Goal: Entertainment & Leisure: Consume media (video, audio)

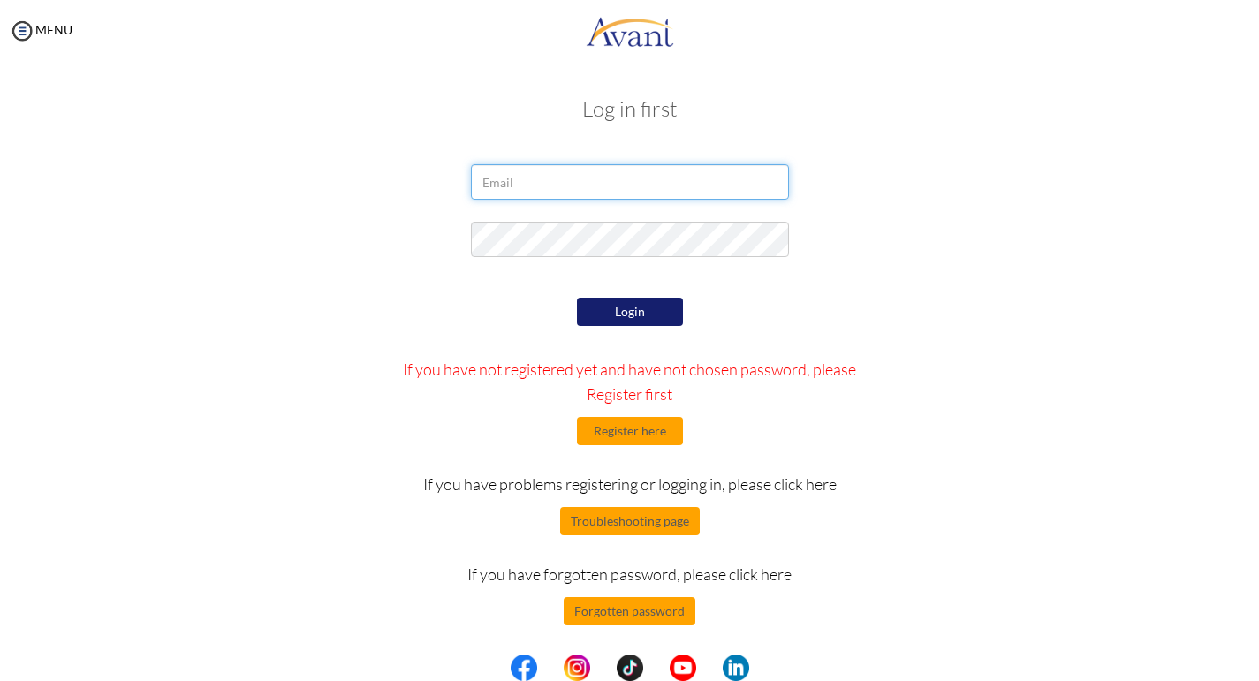
type input "[PERSON_NAME][EMAIL_ADDRESS][DOMAIN_NAME]"
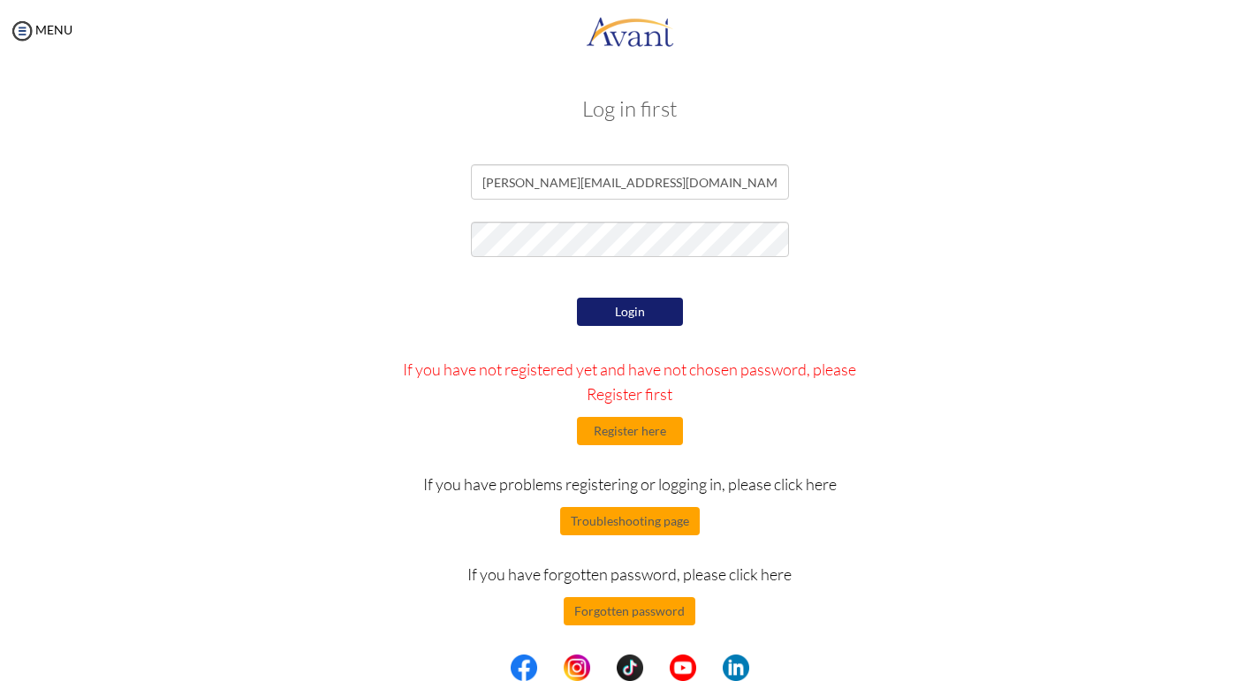
click at [624, 303] on button "Login" at bounding box center [630, 312] width 106 height 28
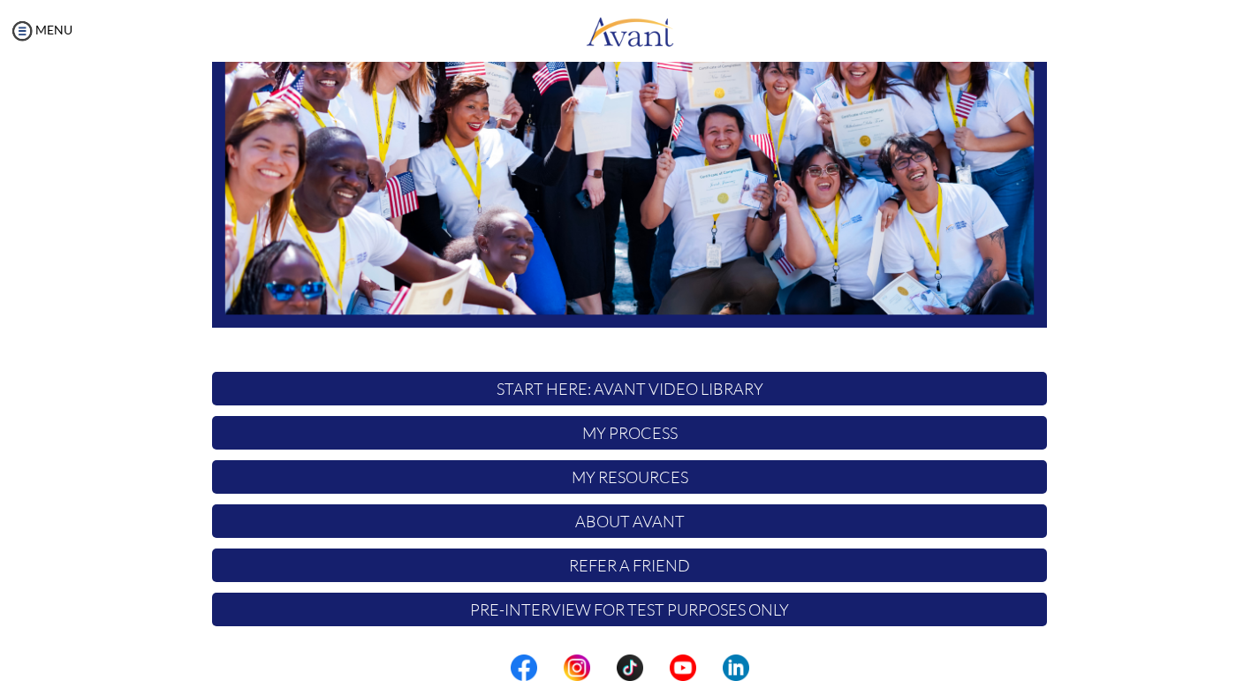
scroll to position [300, 0]
click at [643, 385] on p "START HERE: Avant Video Library" at bounding box center [629, 389] width 835 height 34
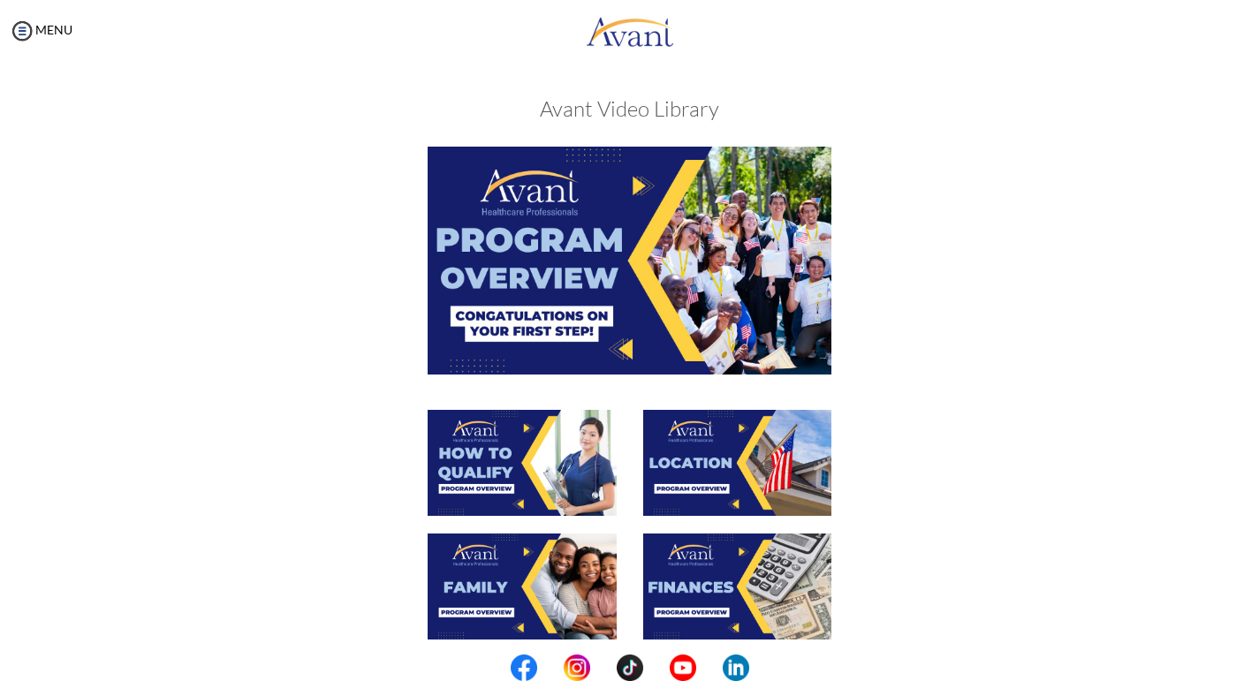
scroll to position [0, 0]
click at [638, 187] on img at bounding box center [629, 260] width 404 height 227
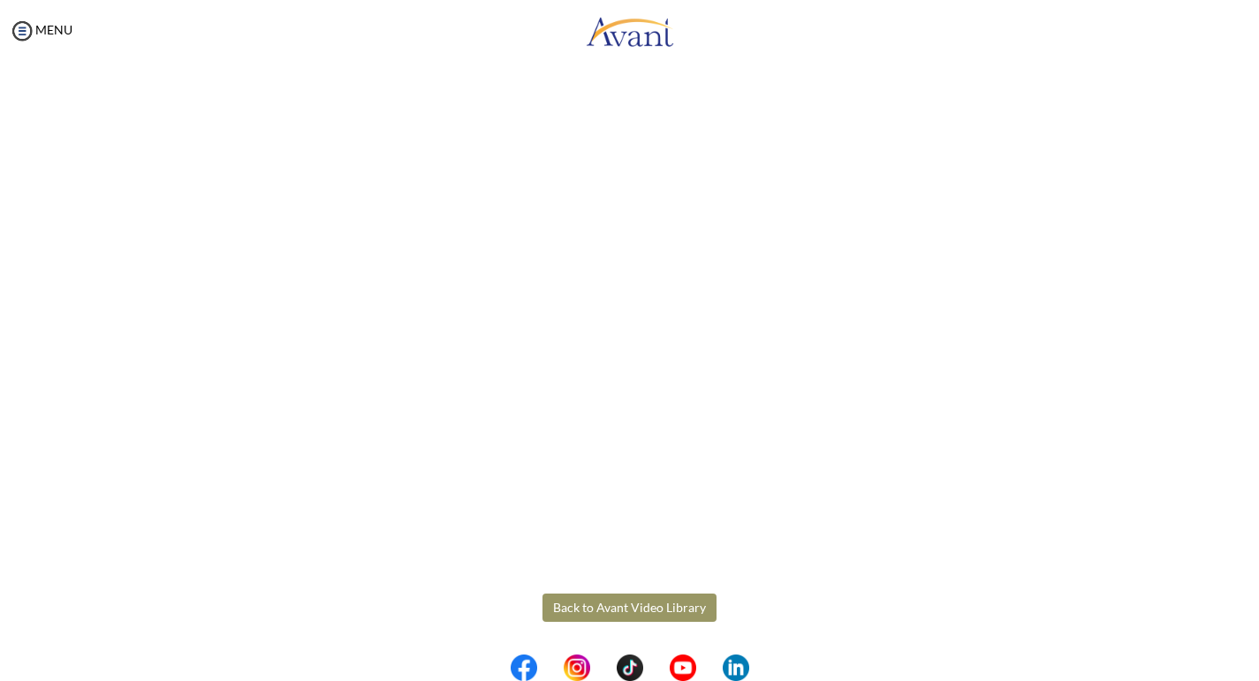
scroll to position [187, 0]
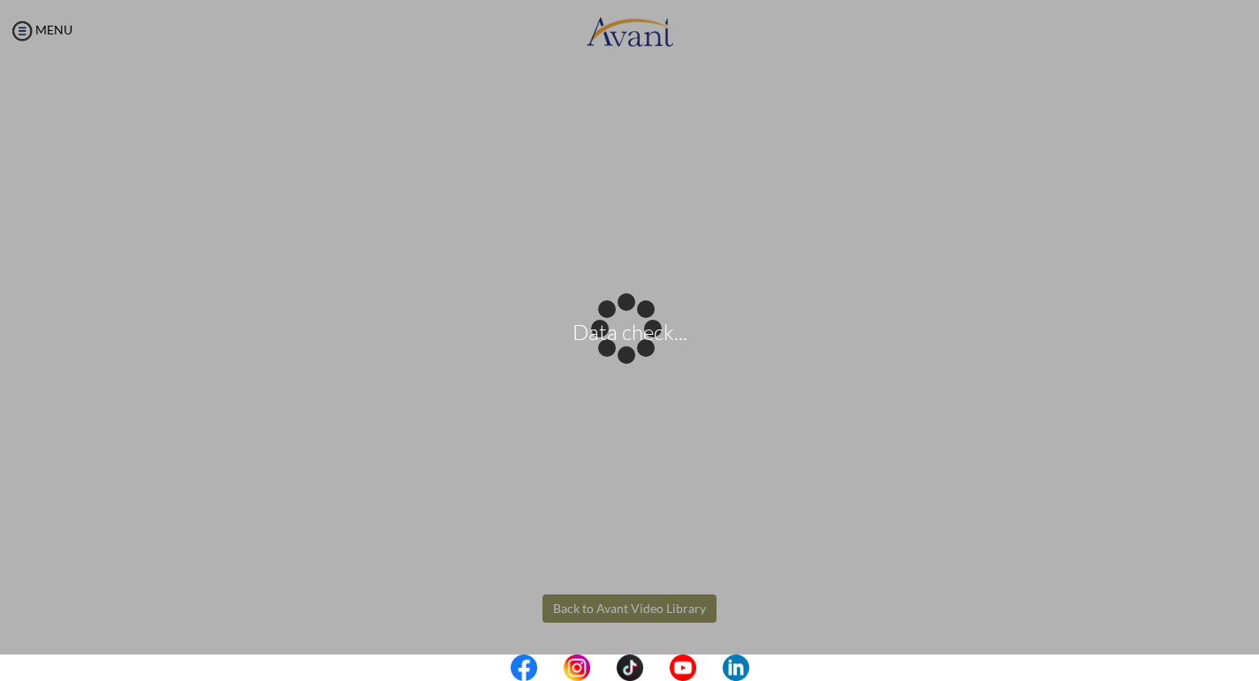
click at [621, 606] on body "Data check... Maintenance break. Please come back in 2 hours. MENU My Status Wh…" at bounding box center [629, 340] width 1259 height 681
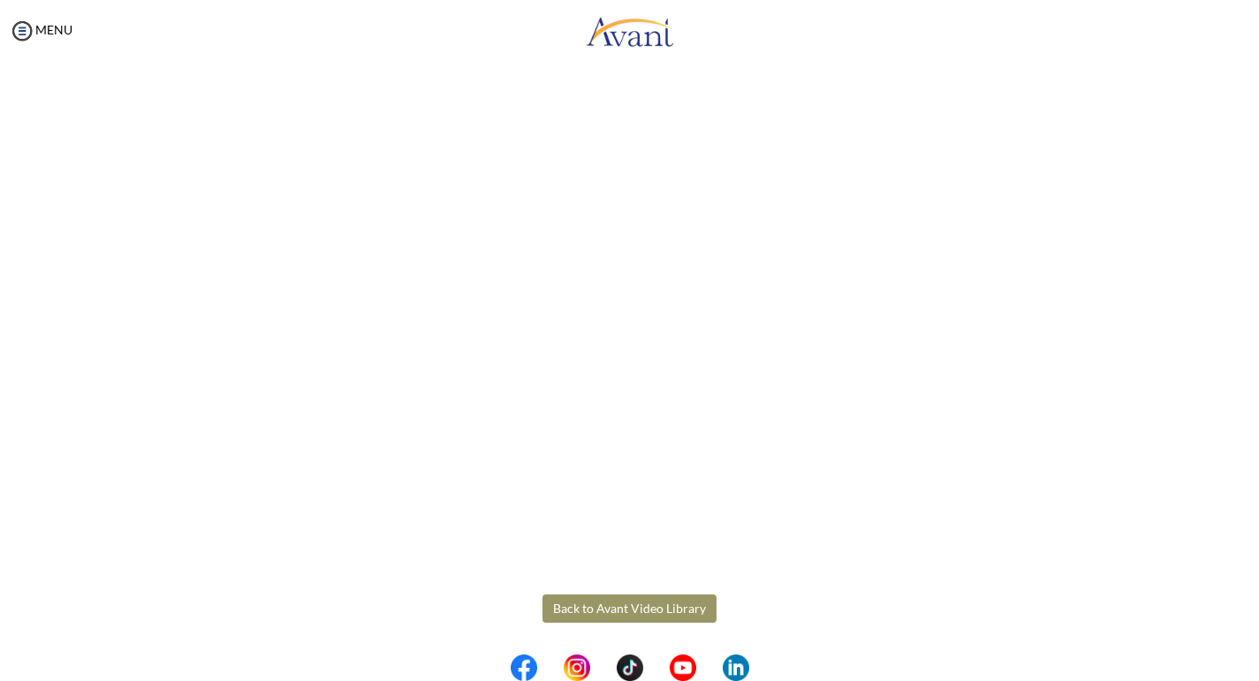
click at [627, 607] on button "Back to Avant Video Library" at bounding box center [629, 608] width 174 height 28
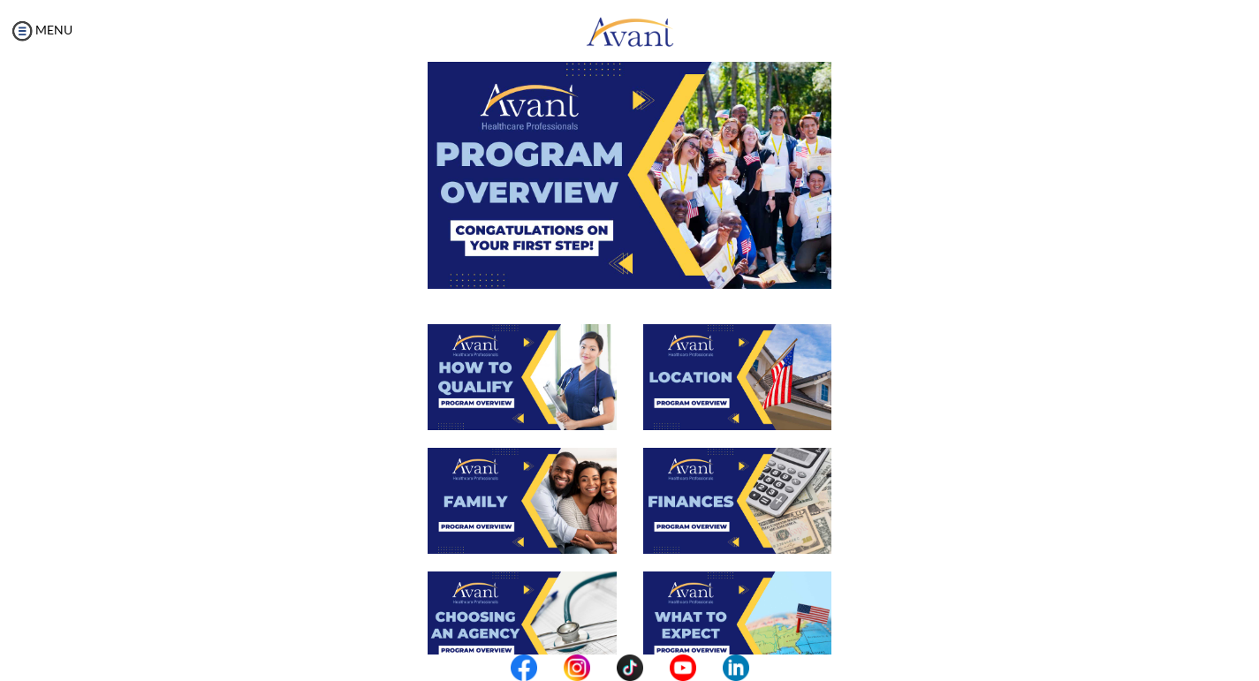
scroll to position [88, 0]
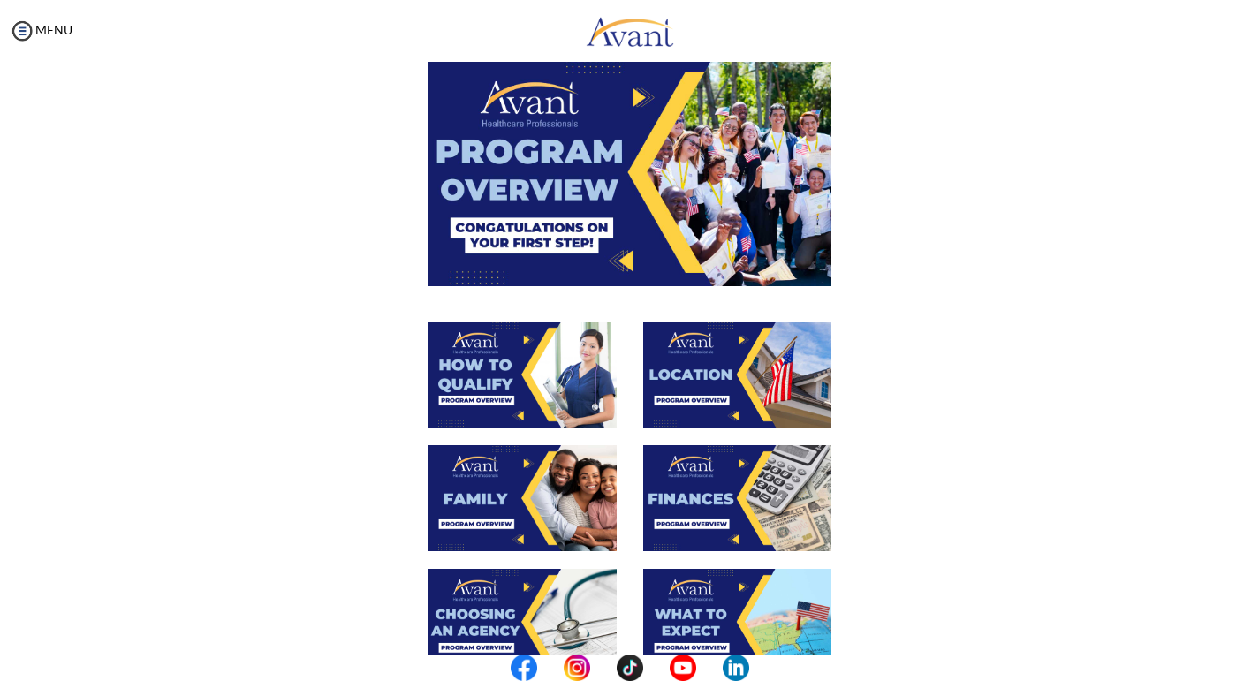
click at [498, 366] on img at bounding box center [521, 374] width 189 height 106
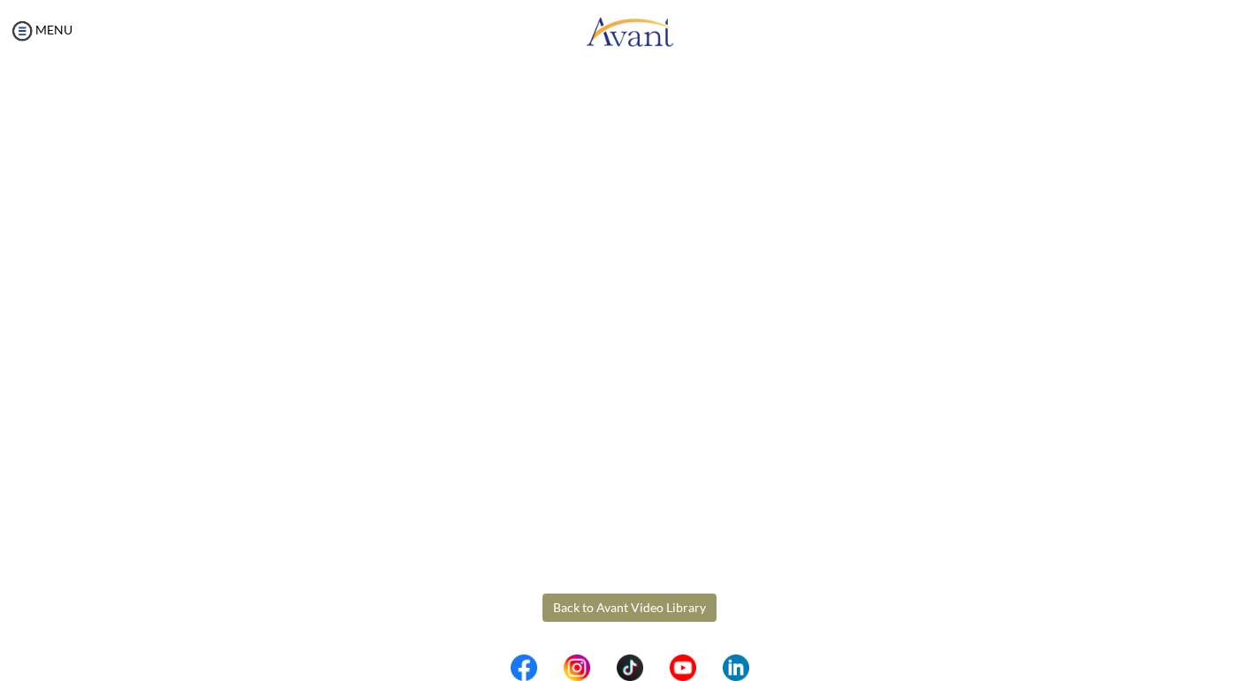
scroll to position [187, 0]
click at [624, 606] on body "Maintenance break. Please come back in 2 hours. MENU My Status What is the next…" at bounding box center [629, 340] width 1259 height 681
click at [611, 603] on button "Back to Avant Video Library" at bounding box center [629, 608] width 174 height 28
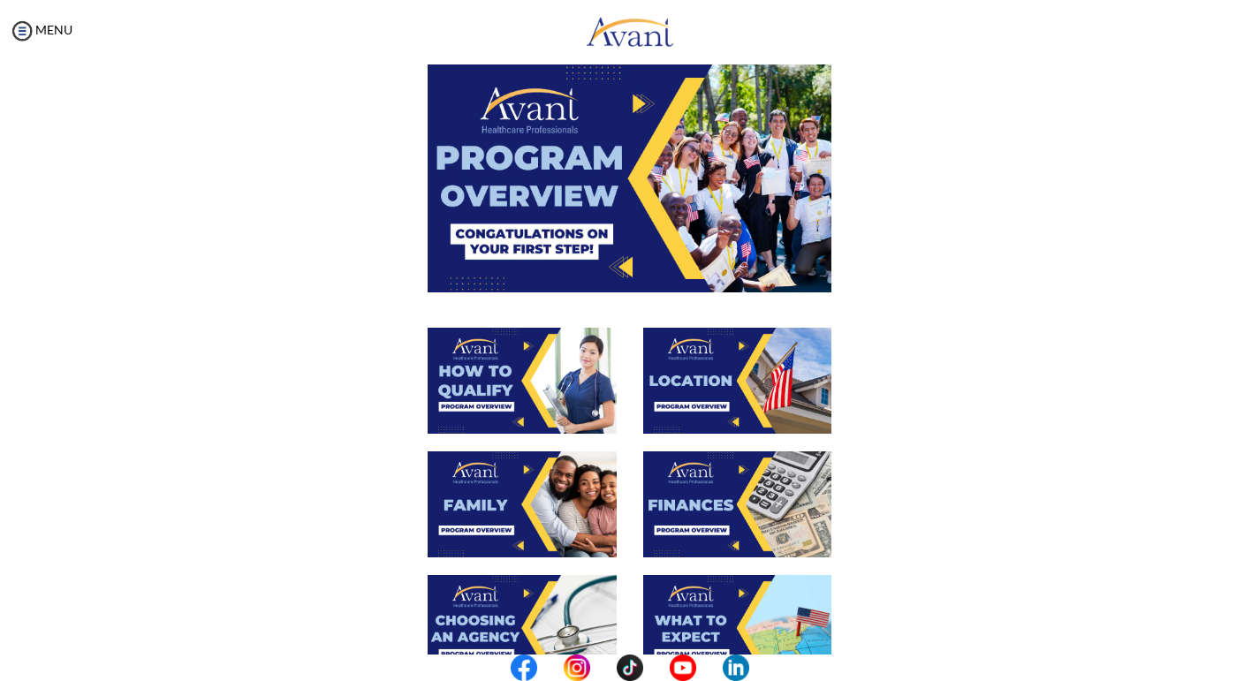
scroll to position [81, 0]
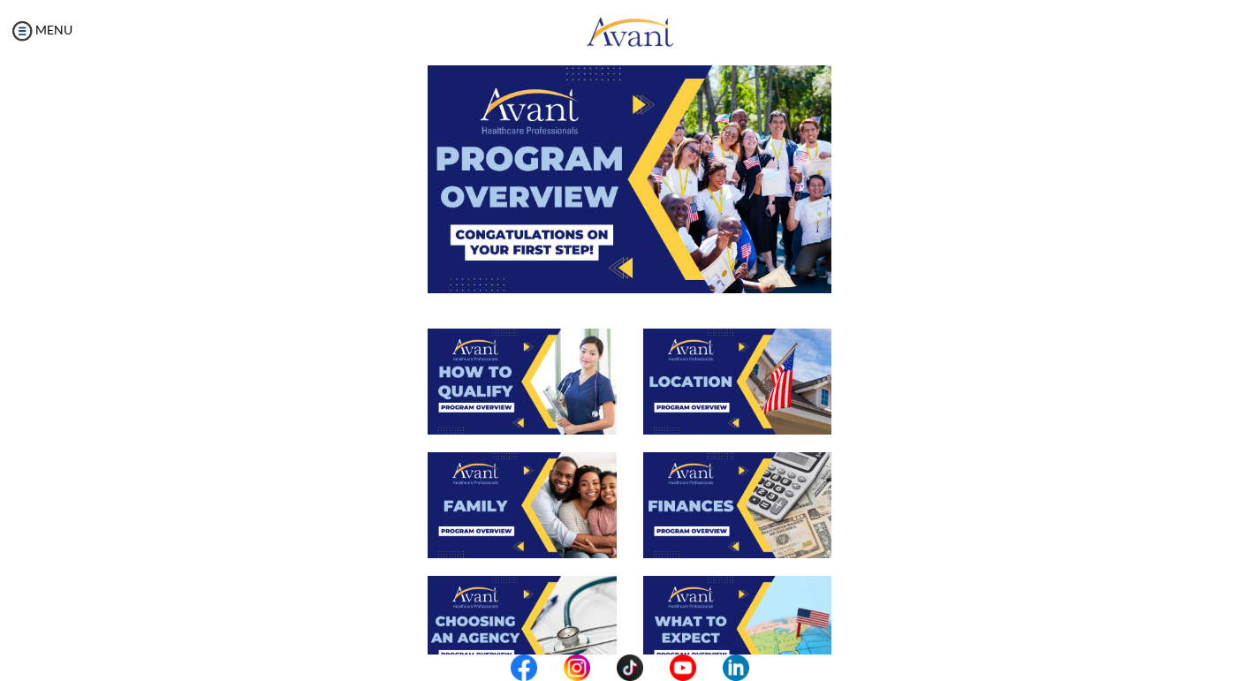
click at [710, 390] on img at bounding box center [737, 382] width 189 height 106
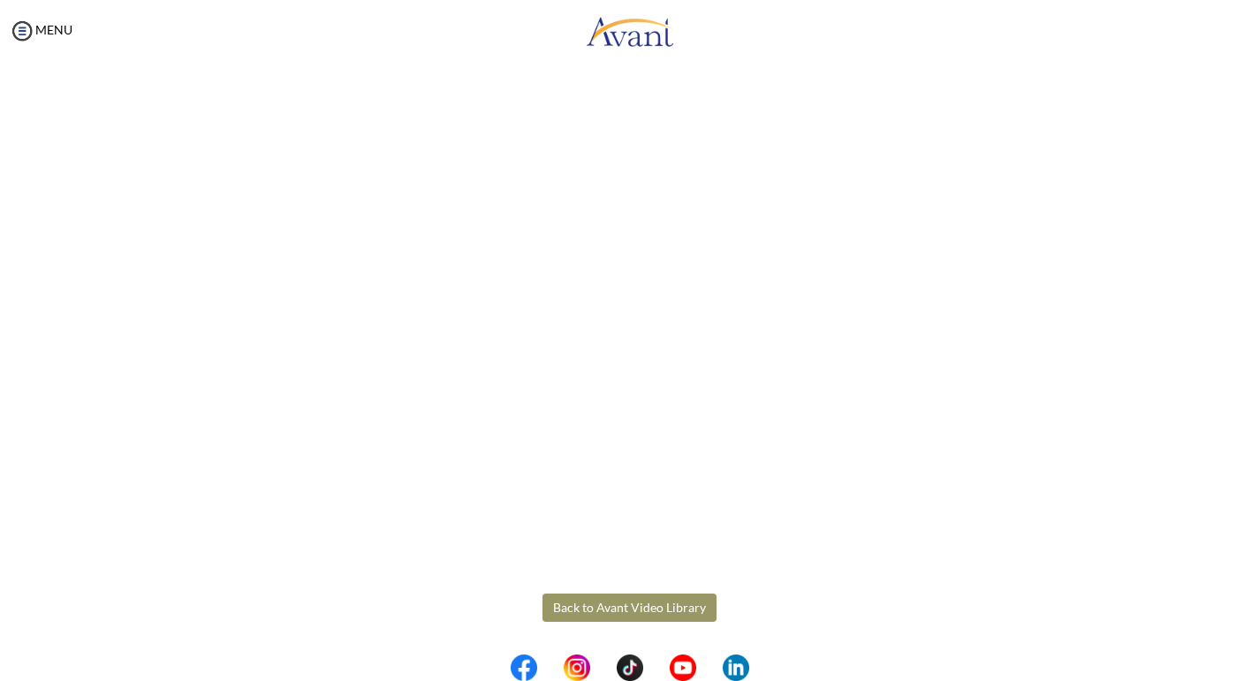
scroll to position [187, 0]
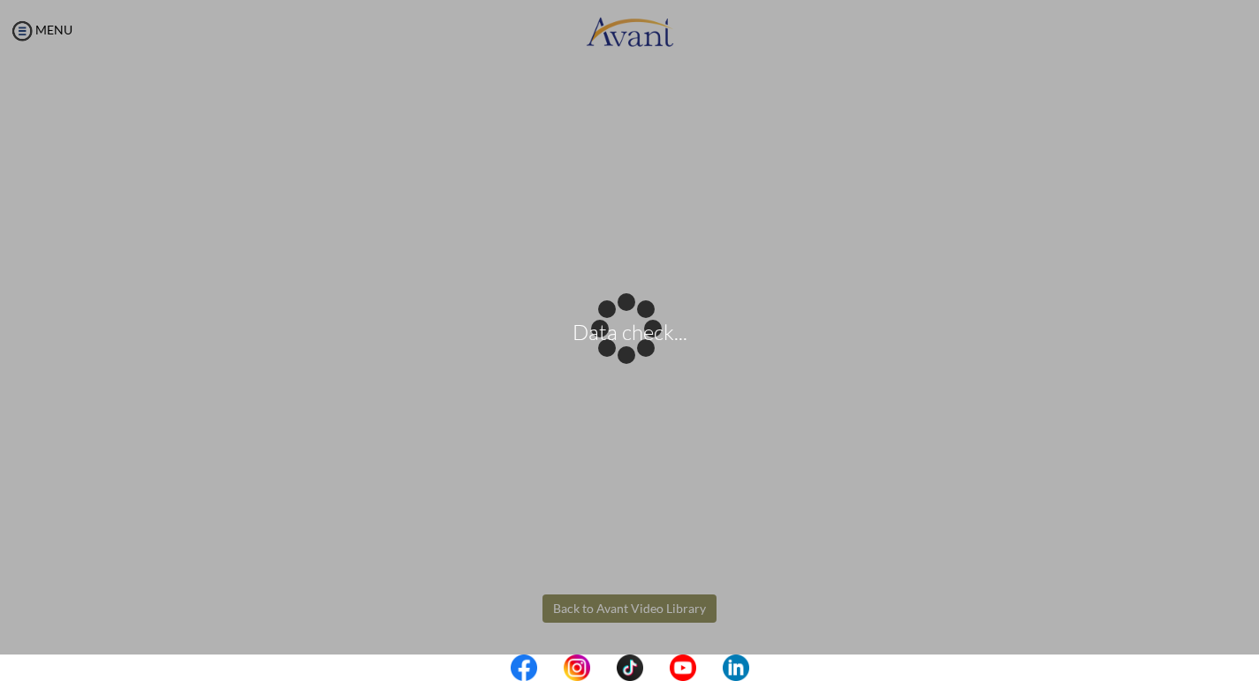
click at [582, 609] on body "Data check... Maintenance break. Please come back in 2 hours. MENU My Status Wh…" at bounding box center [629, 340] width 1259 height 681
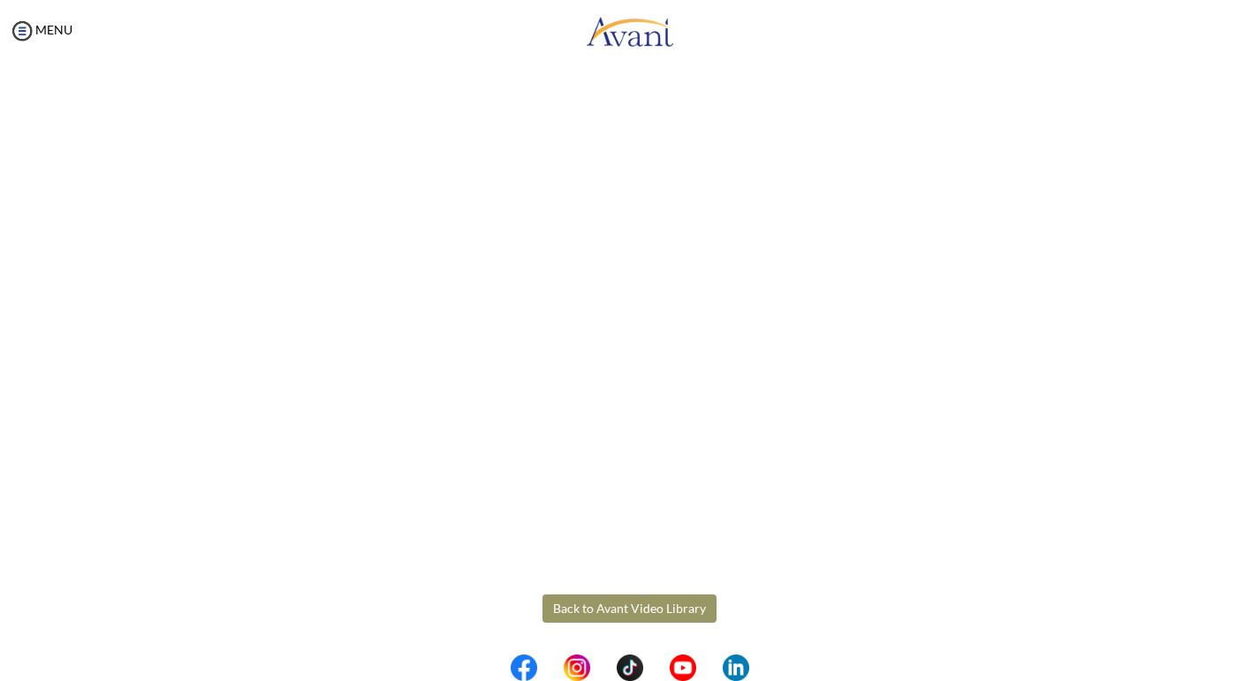
scroll to position [0, 0]
click at [614, 610] on button "Back to Avant Video Library" at bounding box center [629, 608] width 174 height 28
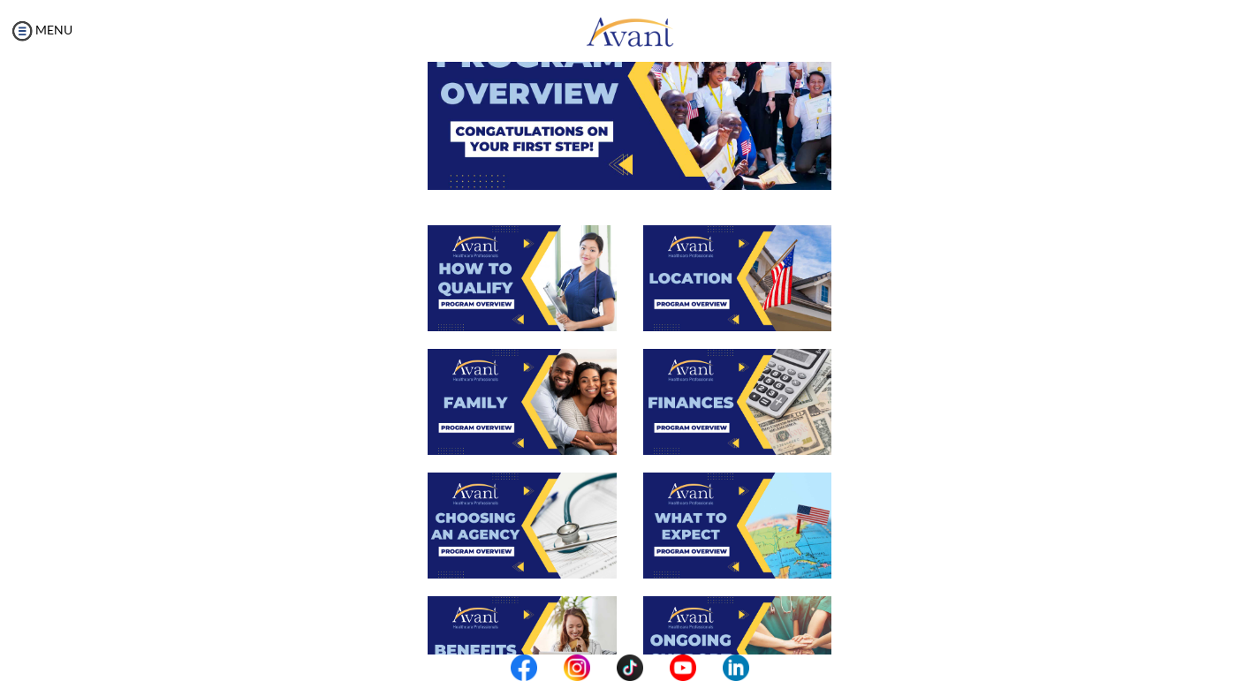
scroll to position [185, 0]
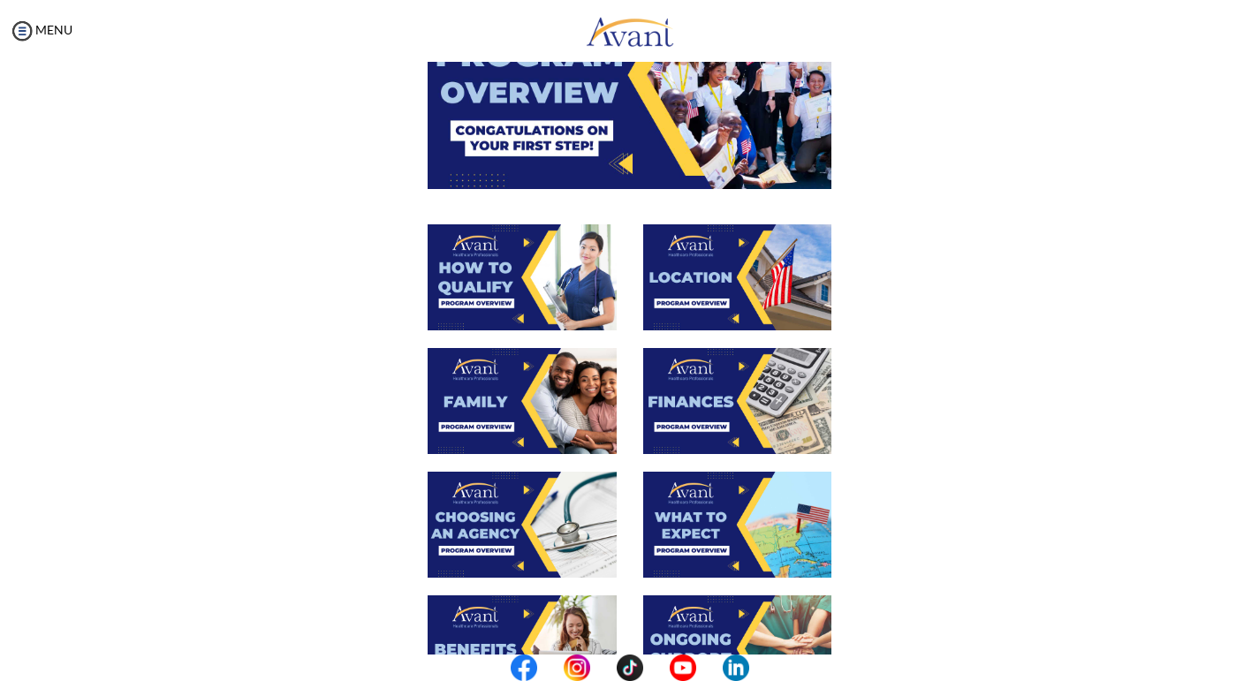
click at [509, 384] on img at bounding box center [521, 401] width 189 height 106
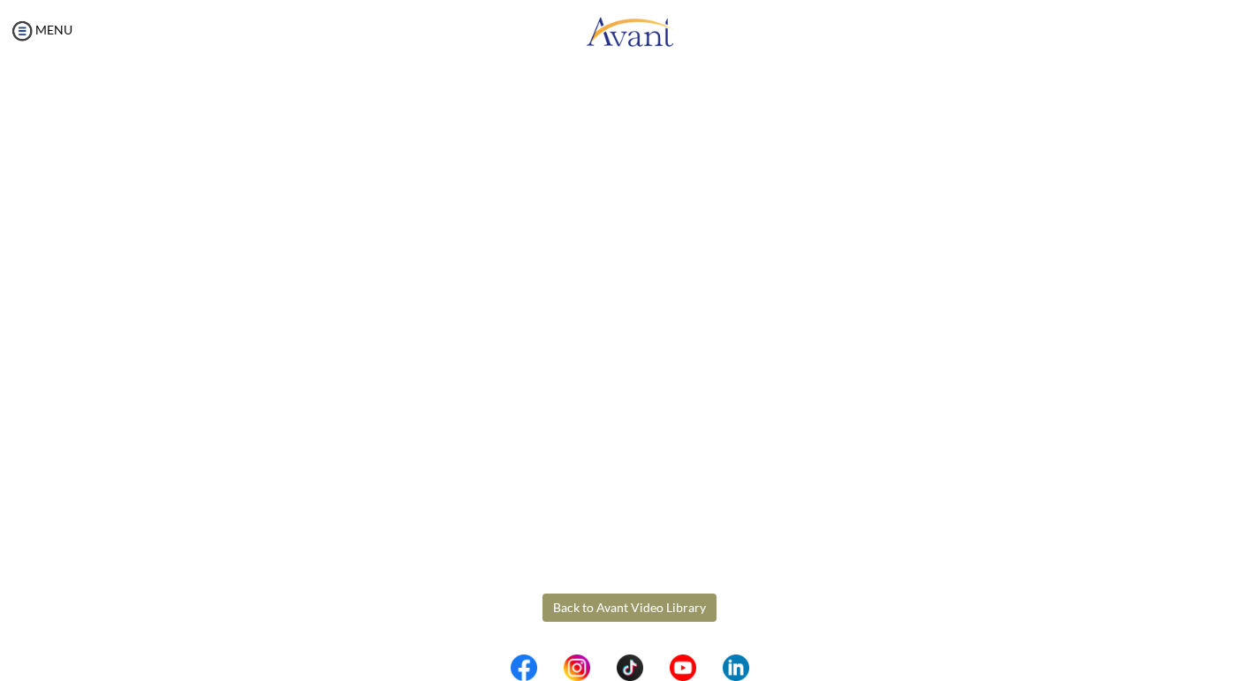
scroll to position [376, 0]
click at [639, 593] on body "Maintenance break. Please come back in 2 hours. MENU My Status What is the next…" at bounding box center [629, 340] width 1259 height 681
click at [633, 609] on button "Back to Avant Video Library" at bounding box center [629, 607] width 174 height 28
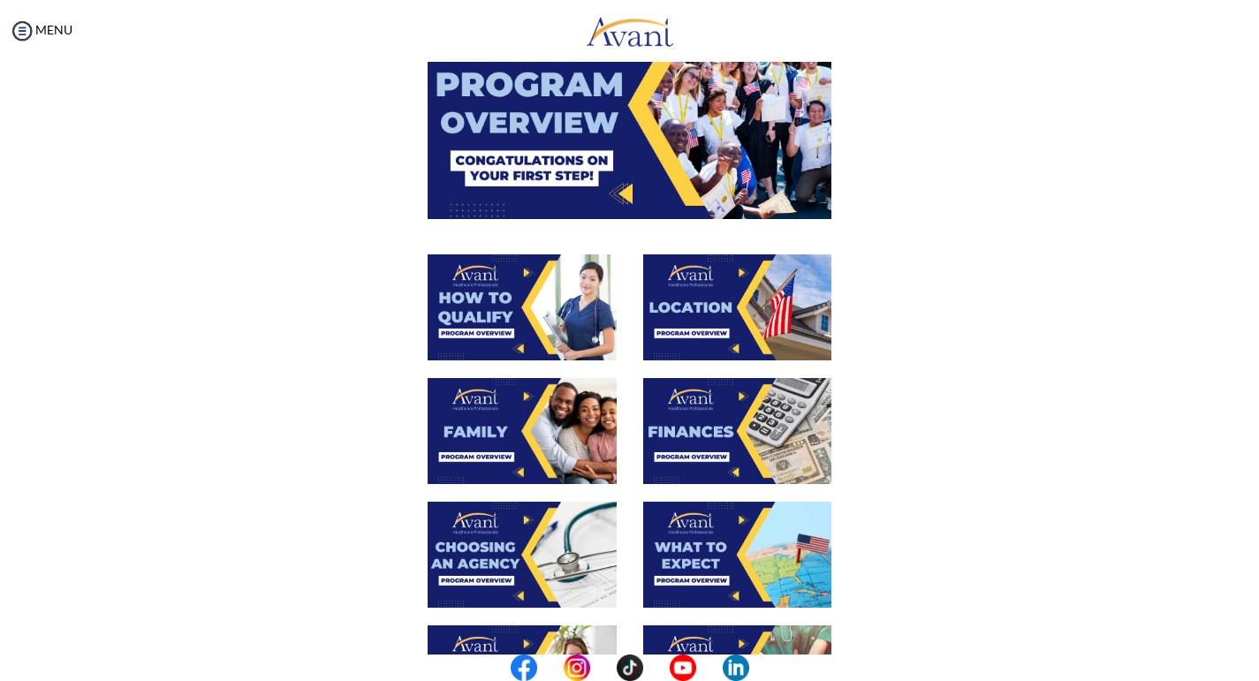
scroll to position [155, 0]
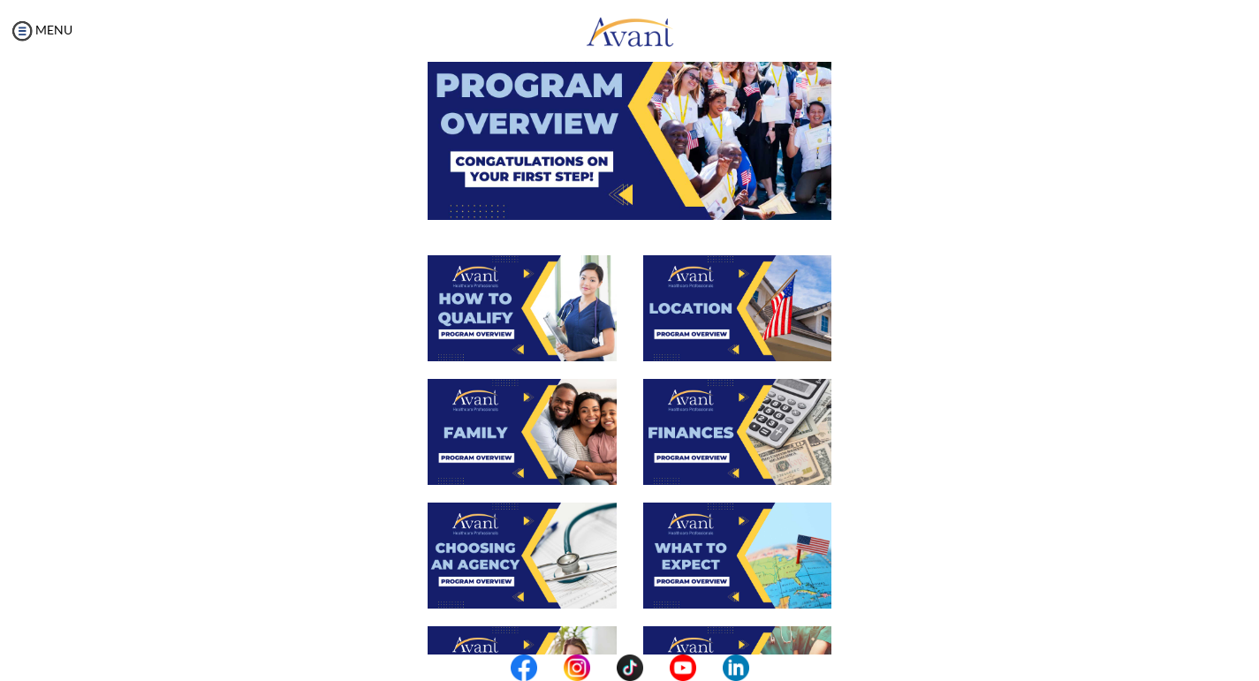
click at [758, 429] on img at bounding box center [737, 432] width 189 height 106
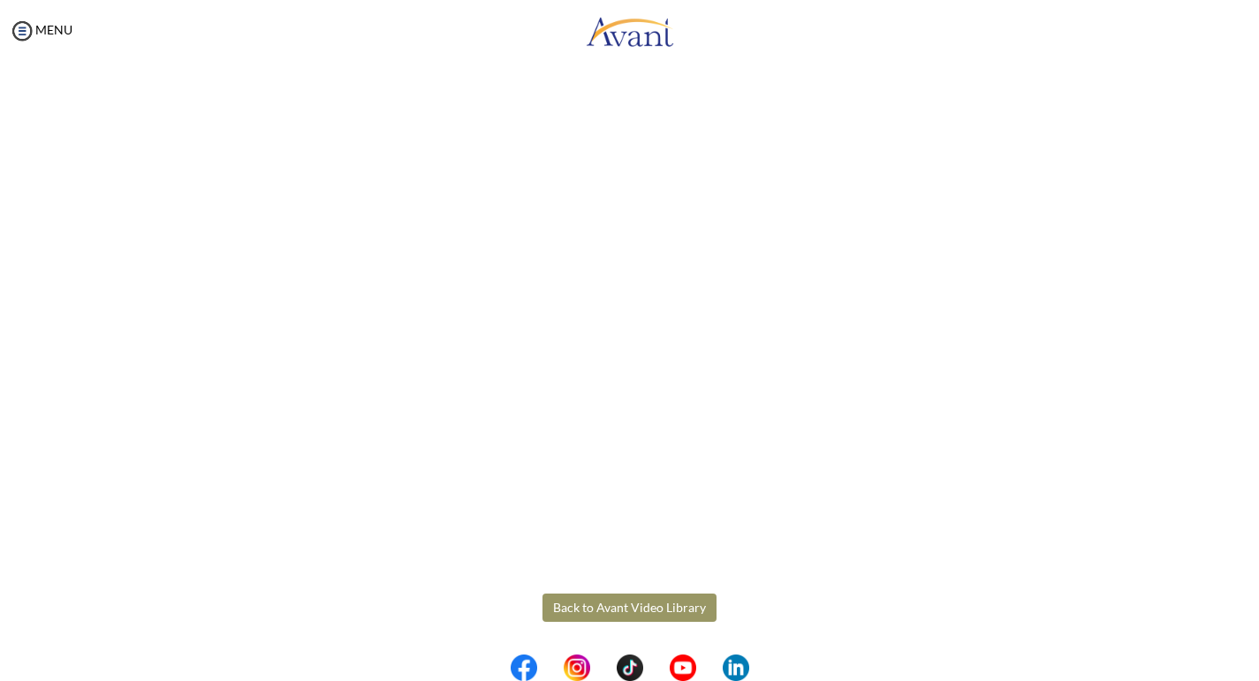
scroll to position [187, 0]
click at [636, 601] on body "Maintenance break. Please come back in 2 hours. MENU My Status What is the next…" at bounding box center [629, 340] width 1259 height 681
click at [598, 611] on button "Back to Avant Video Library" at bounding box center [629, 608] width 174 height 28
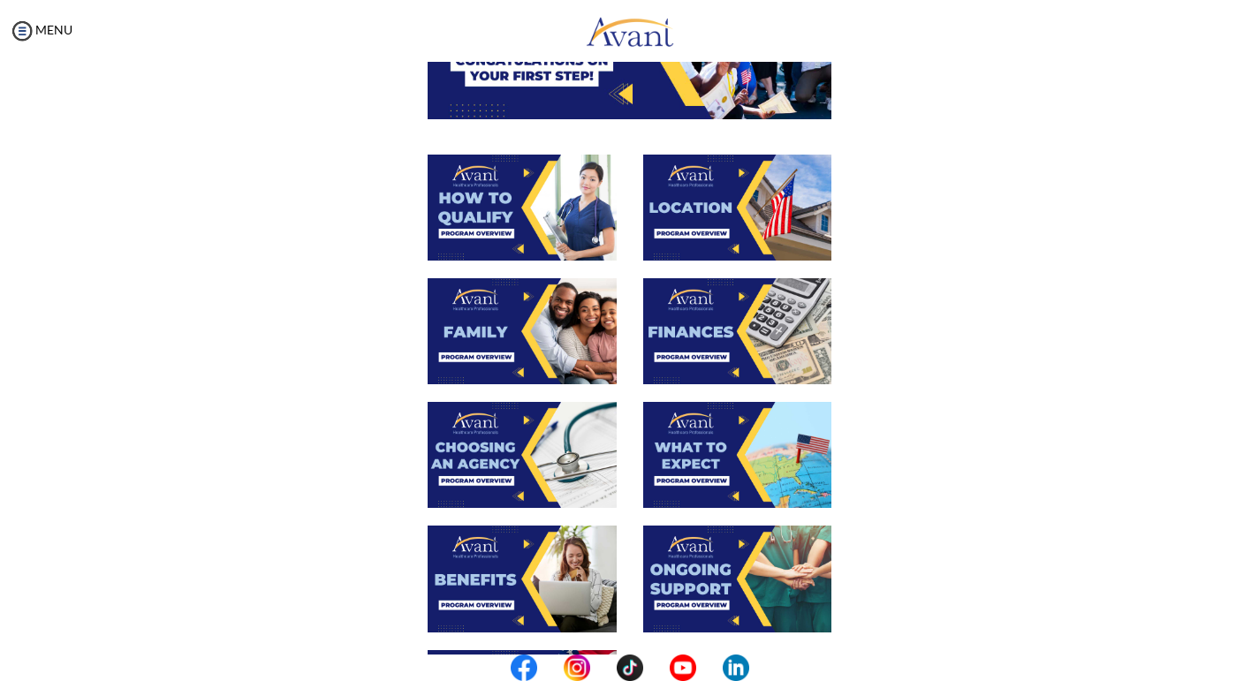
scroll to position [255, 0]
click at [513, 447] on img at bounding box center [521, 455] width 189 height 106
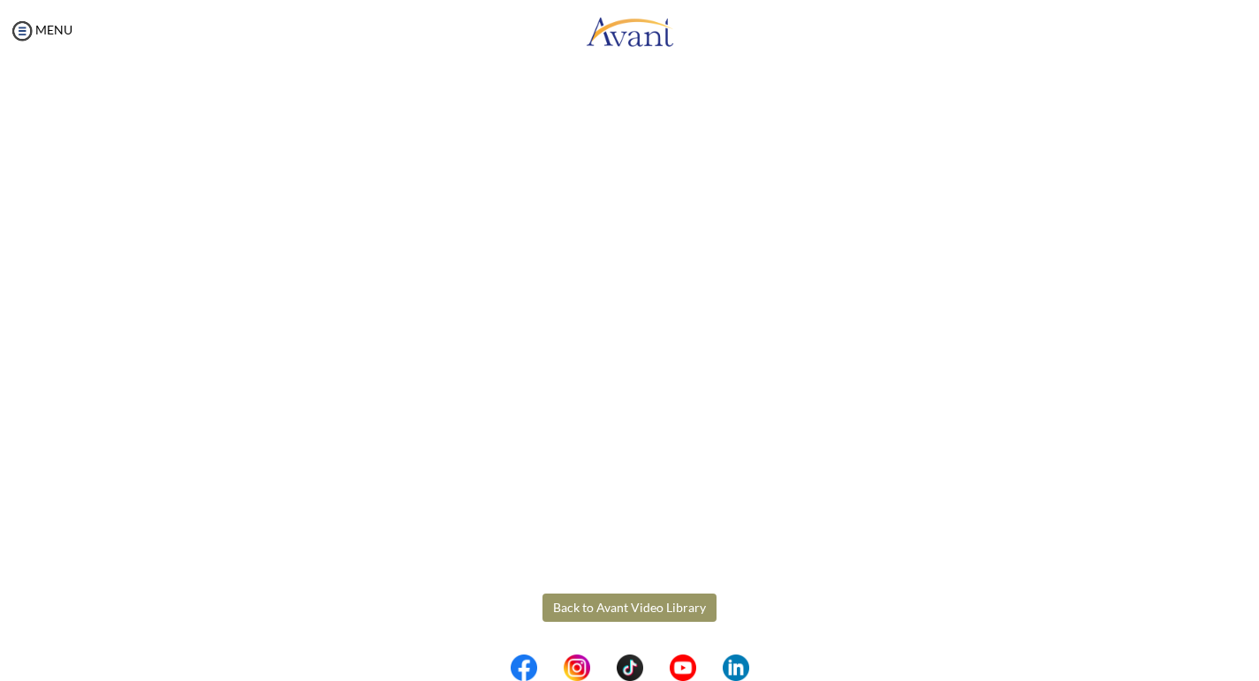
scroll to position [376, 0]
click at [608, 598] on body "Maintenance break. Please come back in 2 hours. MENU My Status What is the next…" at bounding box center [629, 340] width 1259 height 681
click at [623, 607] on button "Back to Avant Video Library" at bounding box center [629, 607] width 174 height 28
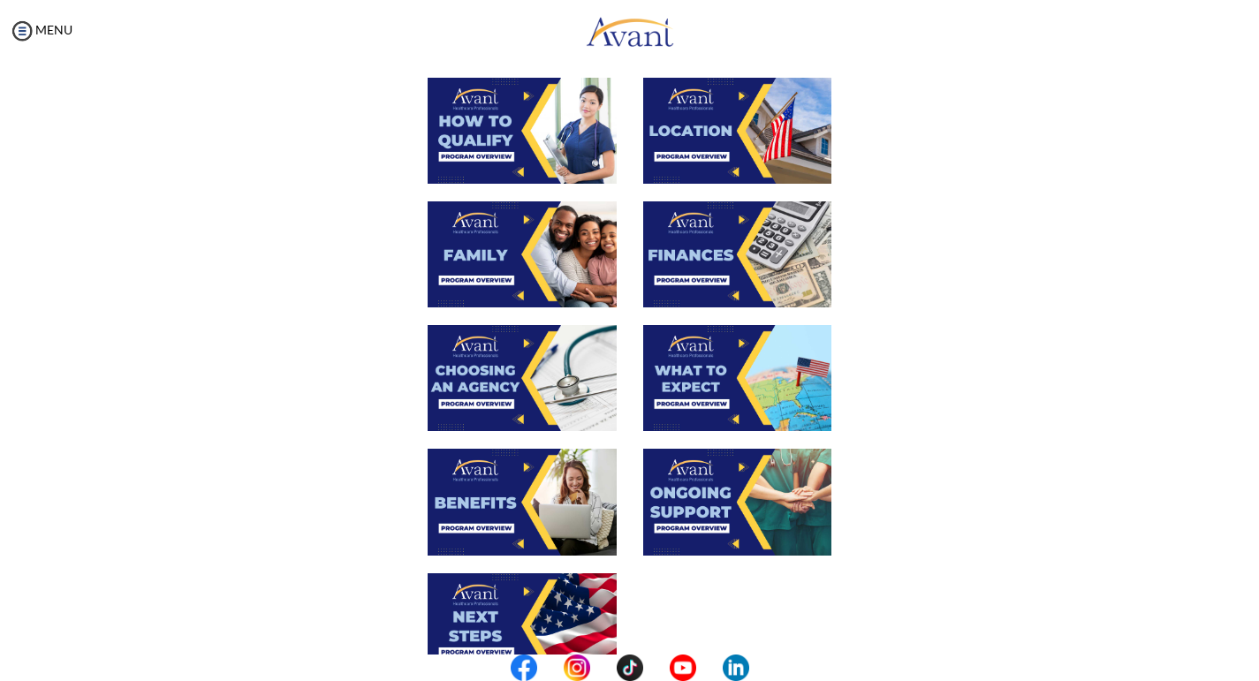
scroll to position [336, 0]
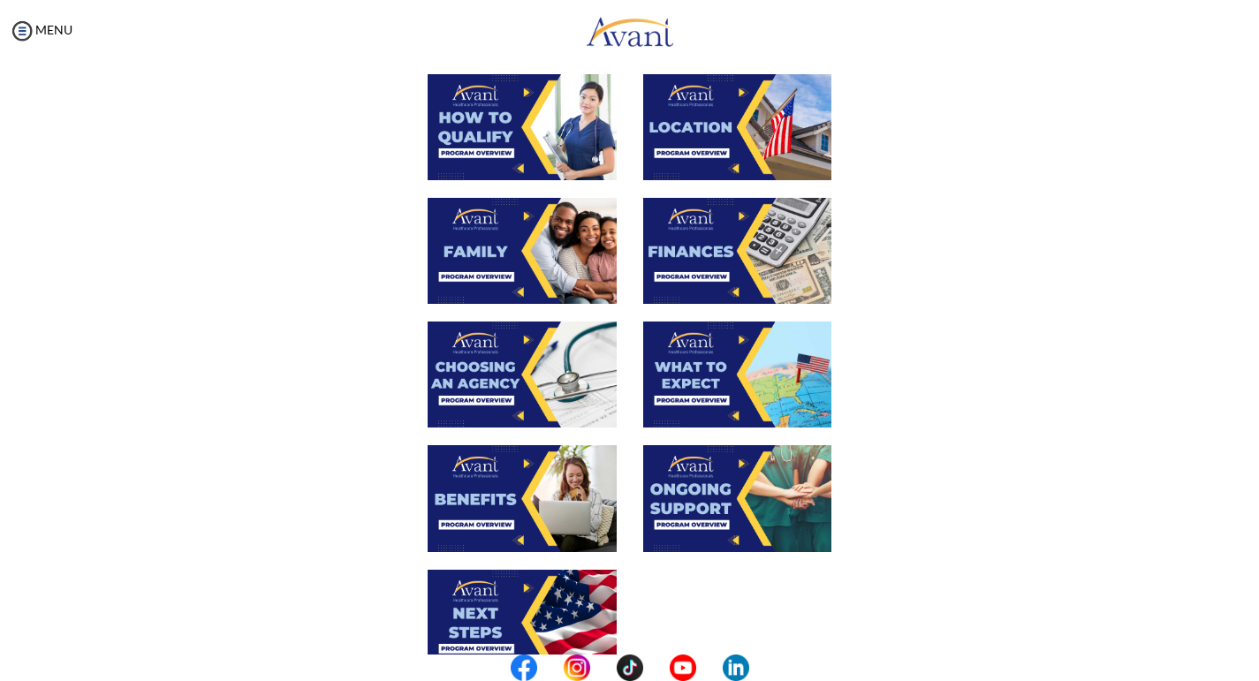
click at [723, 363] on img at bounding box center [737, 374] width 189 height 106
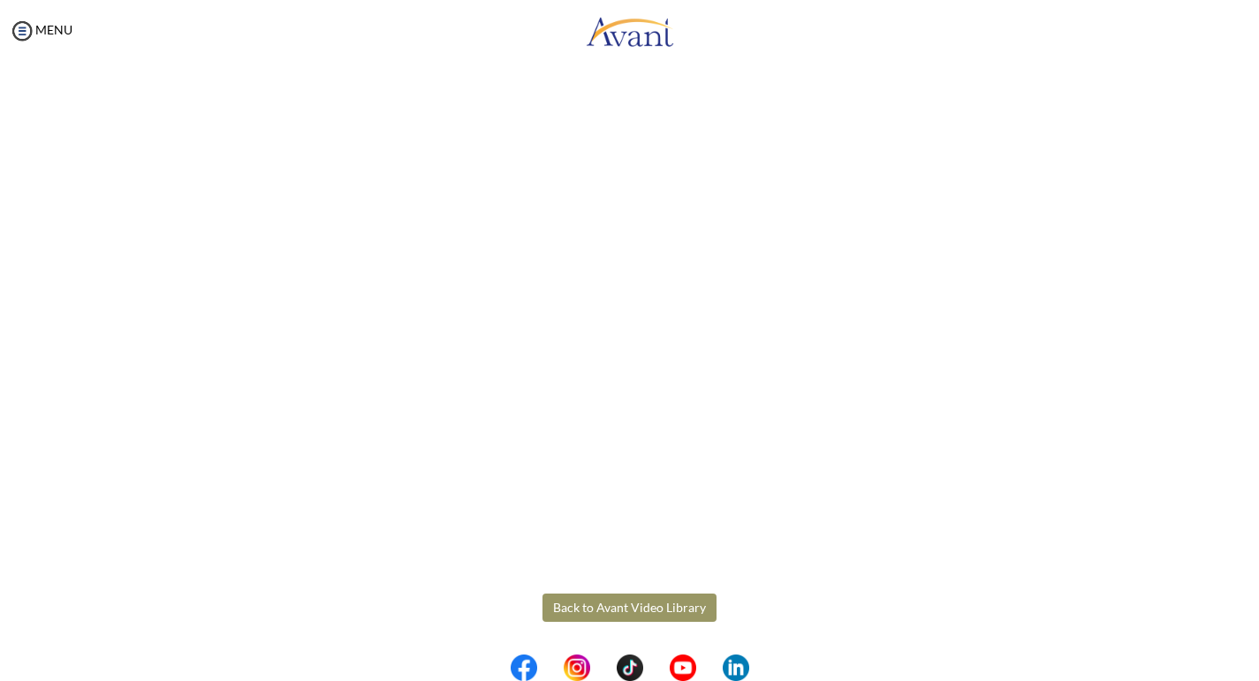
scroll to position [376, 0]
click at [643, 610] on body "Maintenance break. Please come back in 2 hours. MENU My Status What is the next…" at bounding box center [629, 340] width 1259 height 681
click at [636, 604] on button "Back to Avant Video Library" at bounding box center [629, 607] width 174 height 28
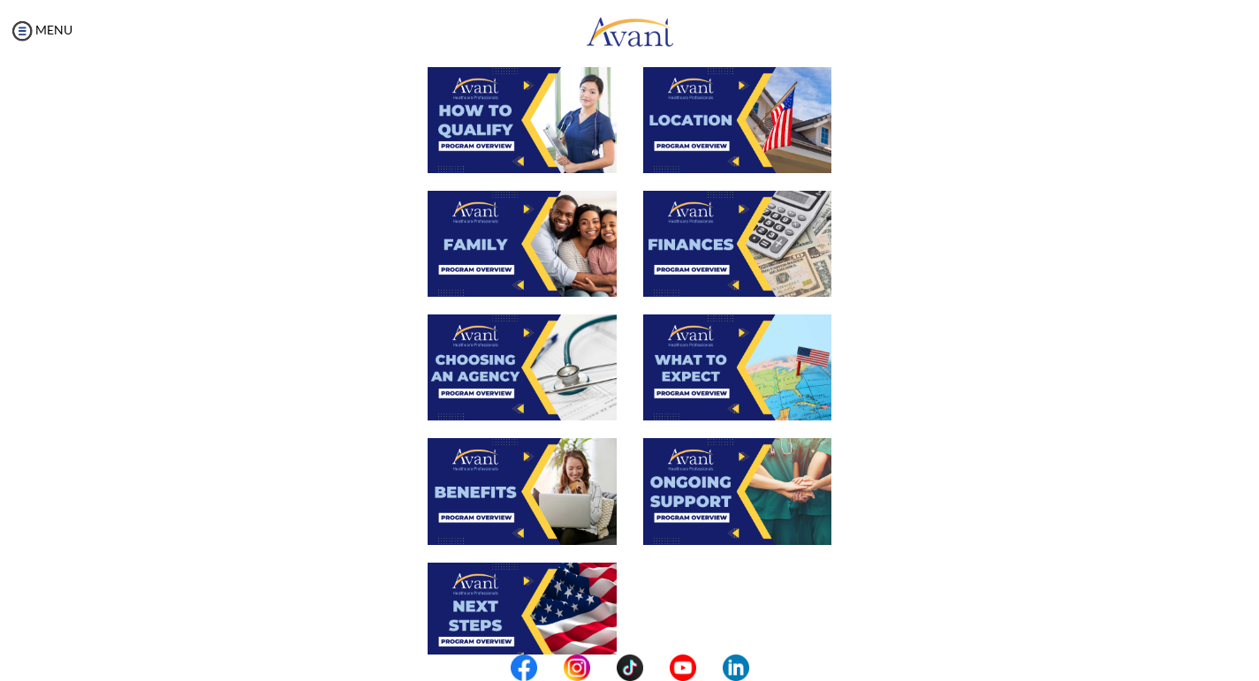
scroll to position [342, 0]
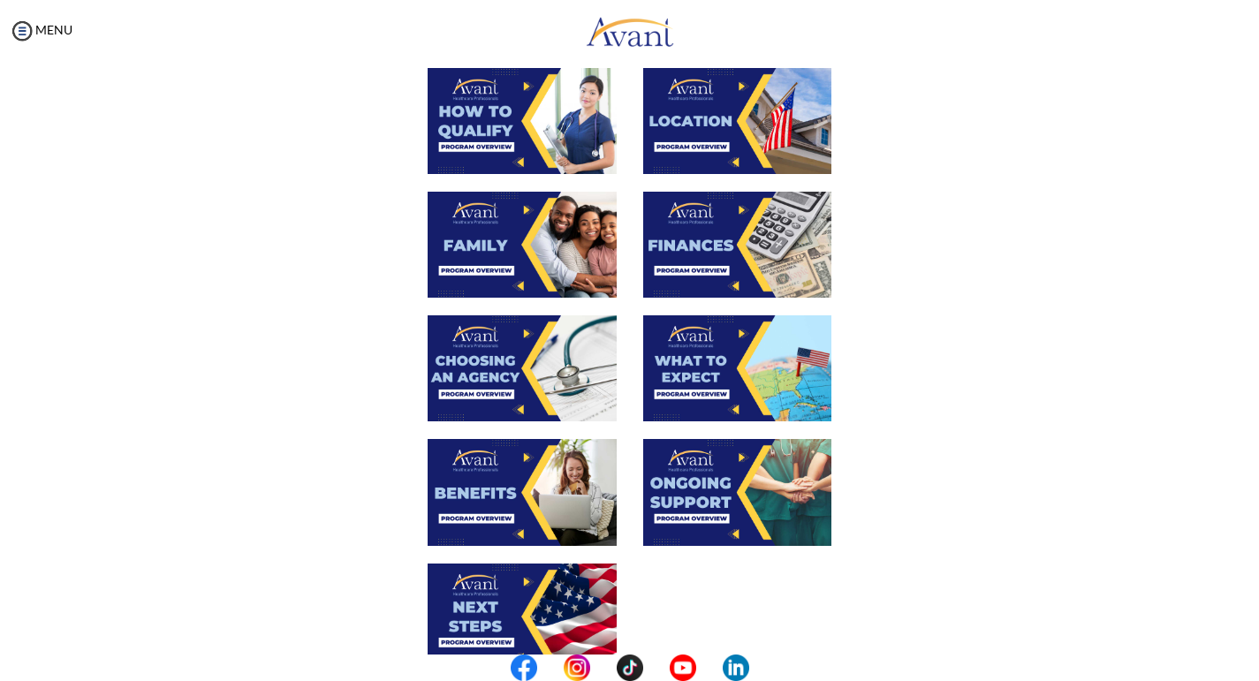
click at [488, 494] on img at bounding box center [521, 492] width 189 height 106
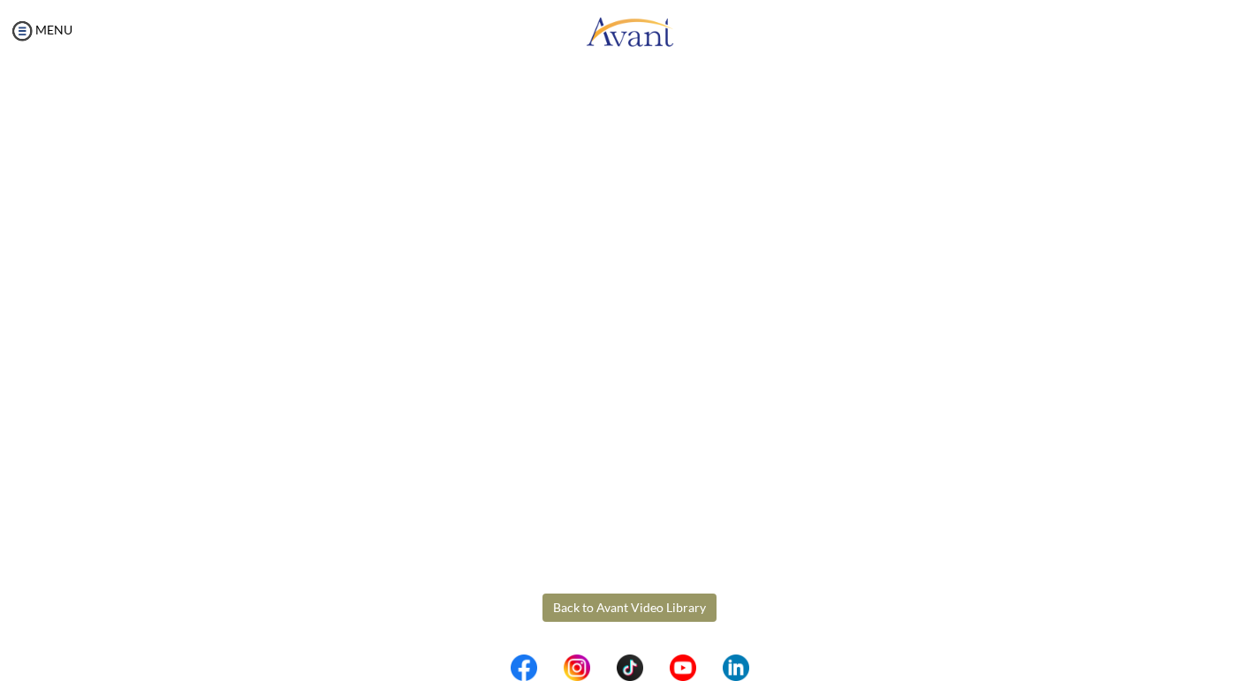
scroll to position [376, 0]
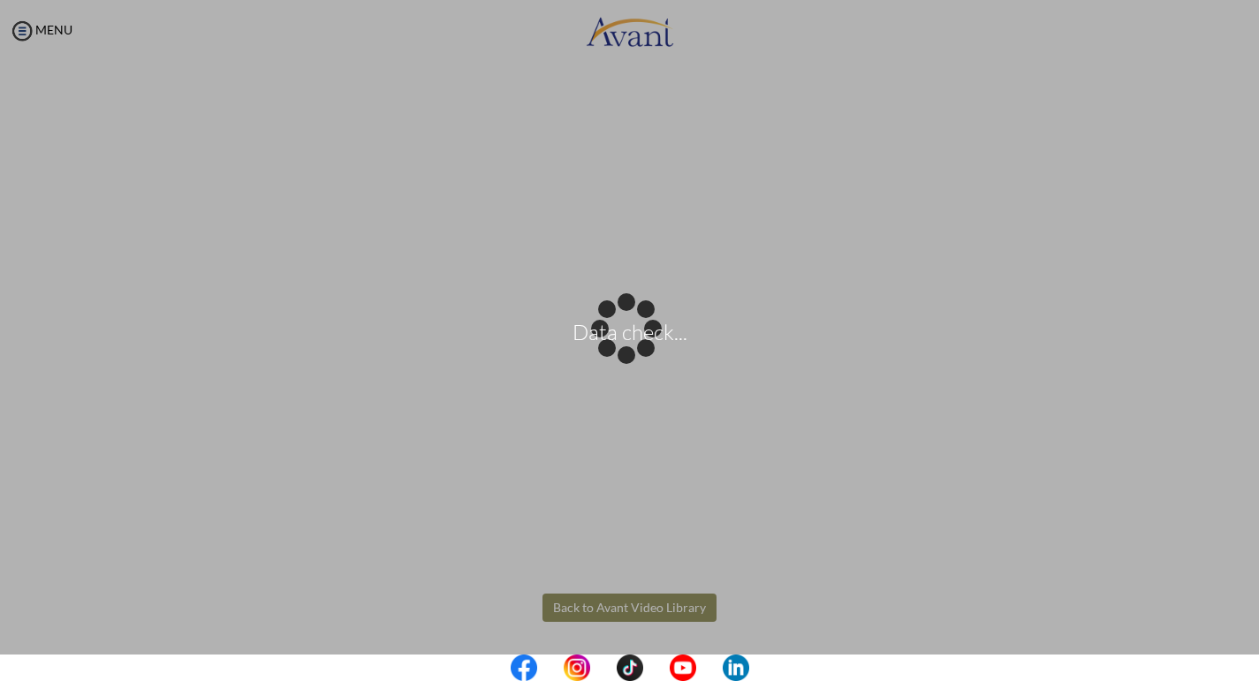
click at [662, 599] on body "Data check... Maintenance break. Please come back in 2 hours. MENU My Status Wh…" at bounding box center [629, 340] width 1259 height 681
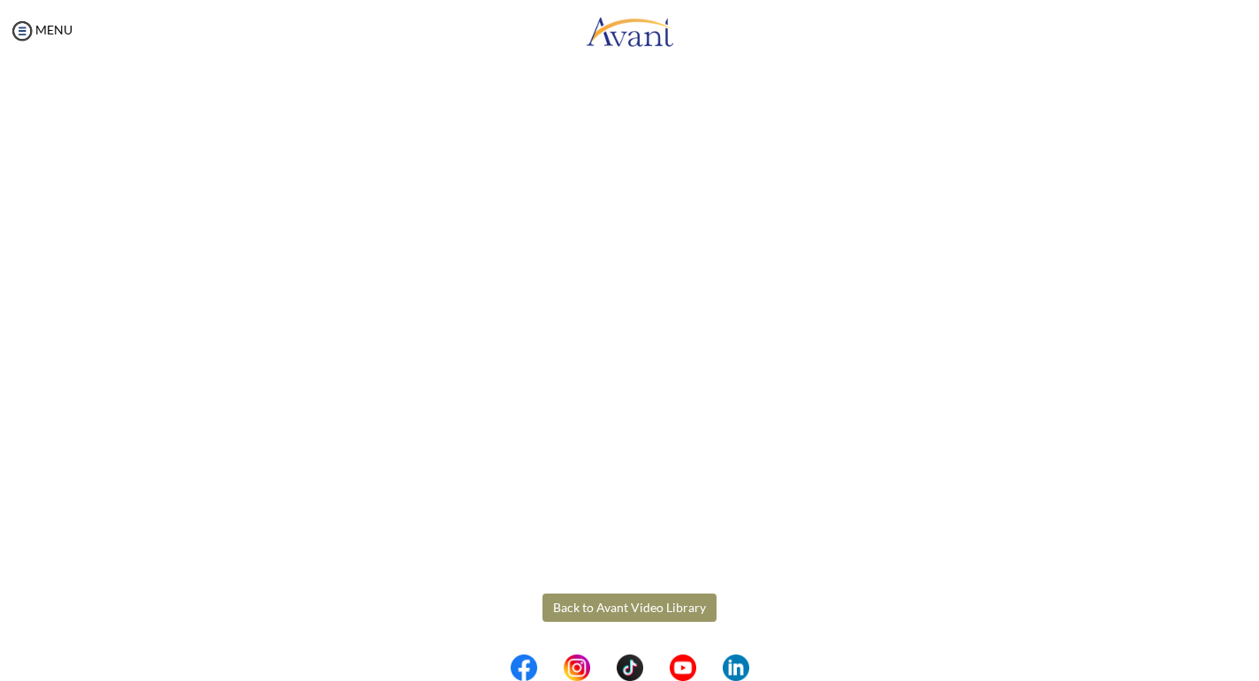
click at [604, 595] on button "Back to Avant Video Library" at bounding box center [629, 607] width 174 height 28
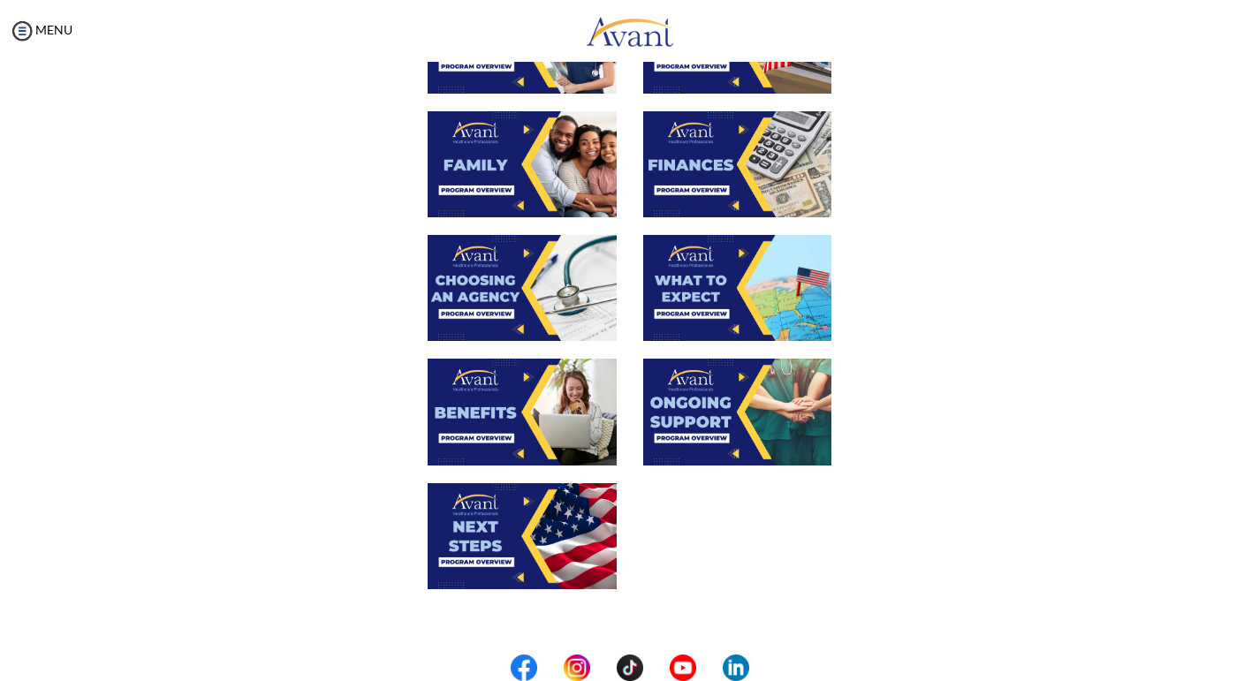
scroll to position [436, 0]
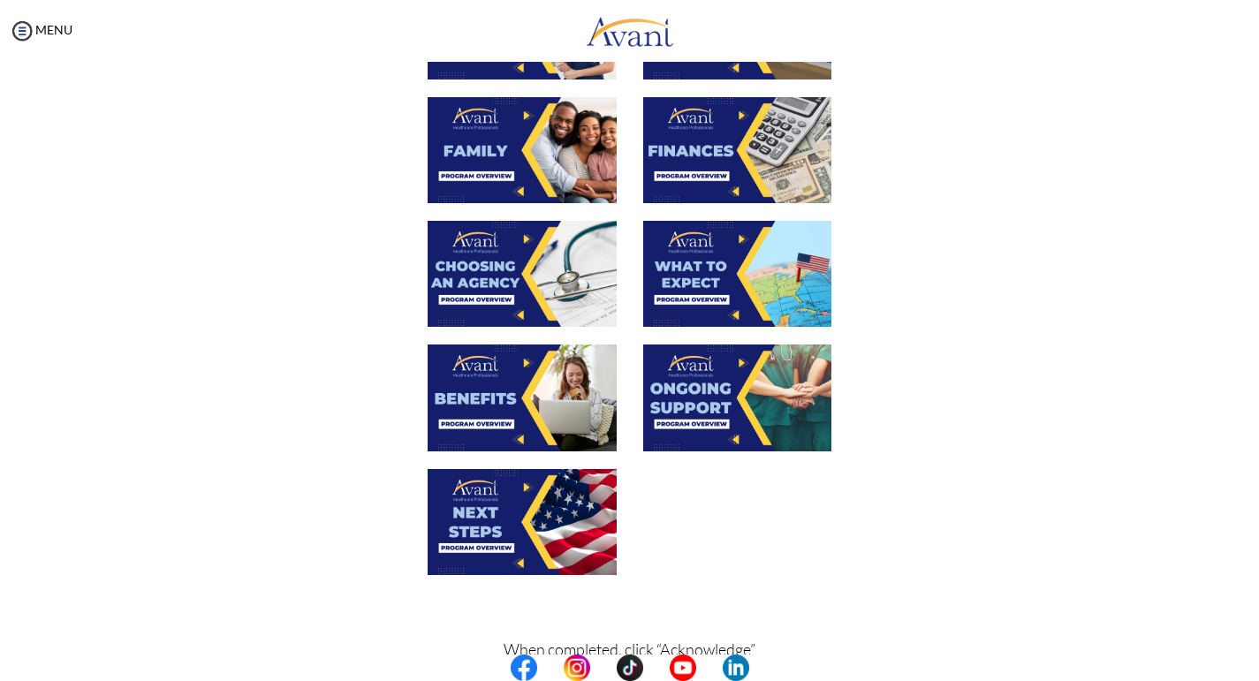
click at [745, 382] on img at bounding box center [737, 397] width 189 height 106
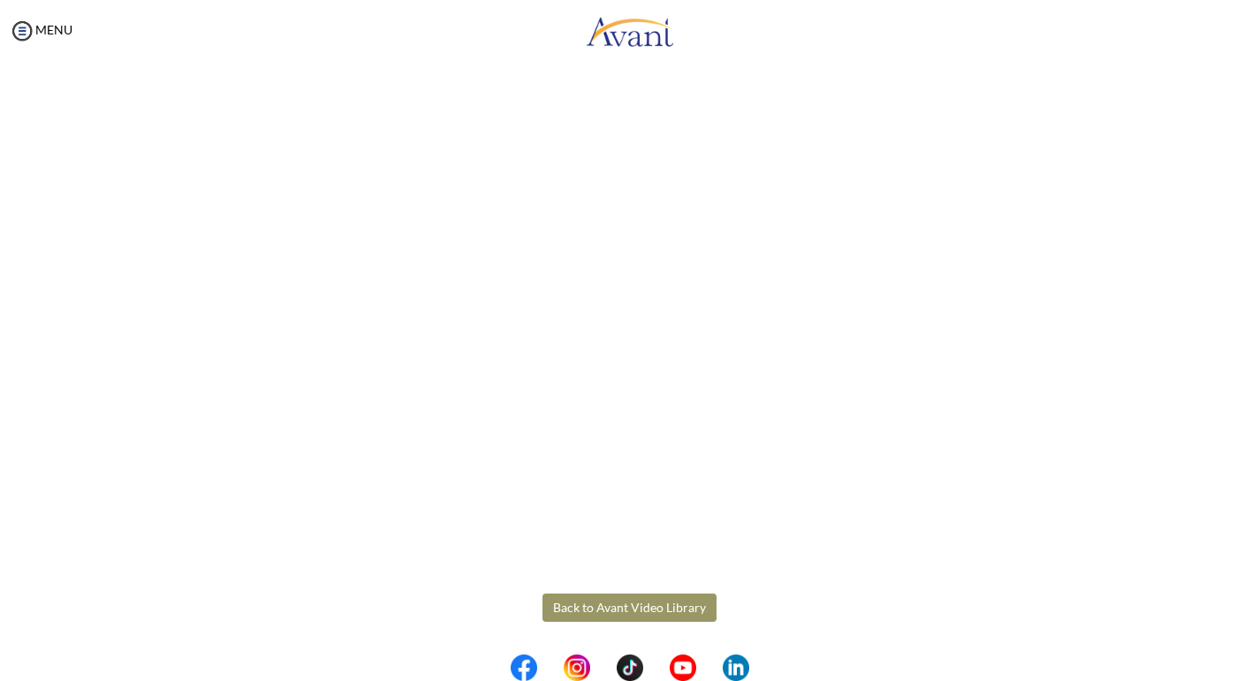
scroll to position [376, 0]
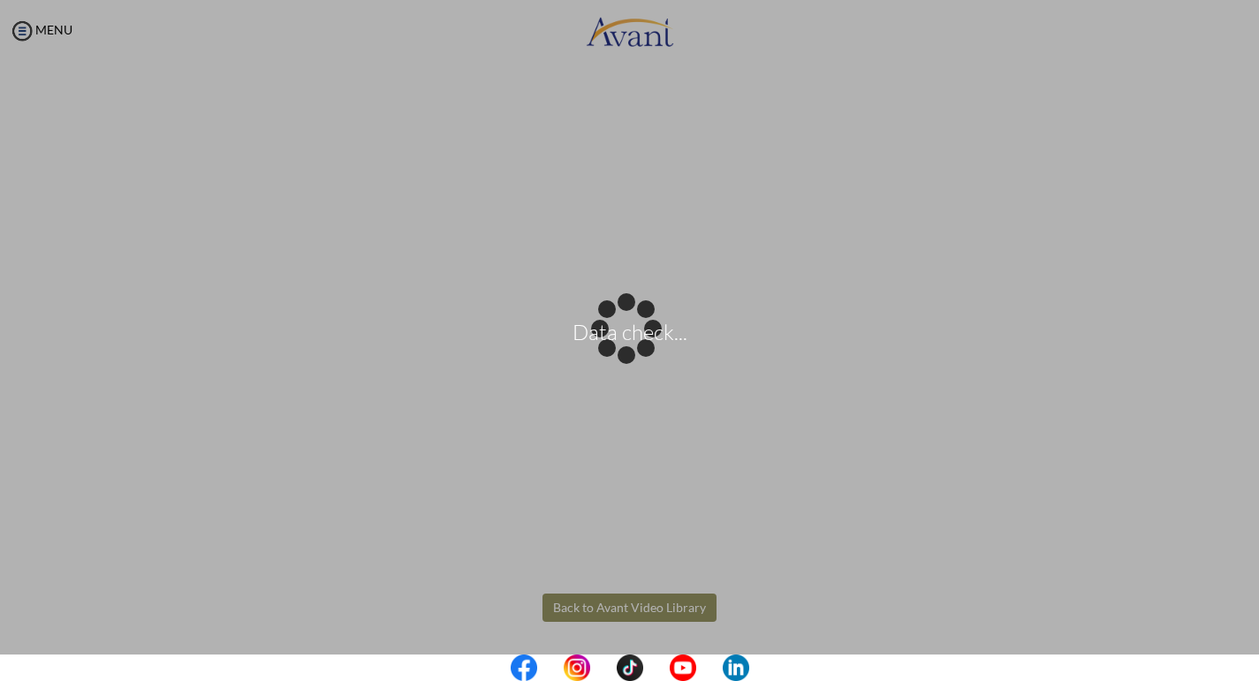
click at [592, 613] on body "Data check... Maintenance break. Please come back in 2 hours. MENU My Status Wh…" at bounding box center [629, 340] width 1259 height 681
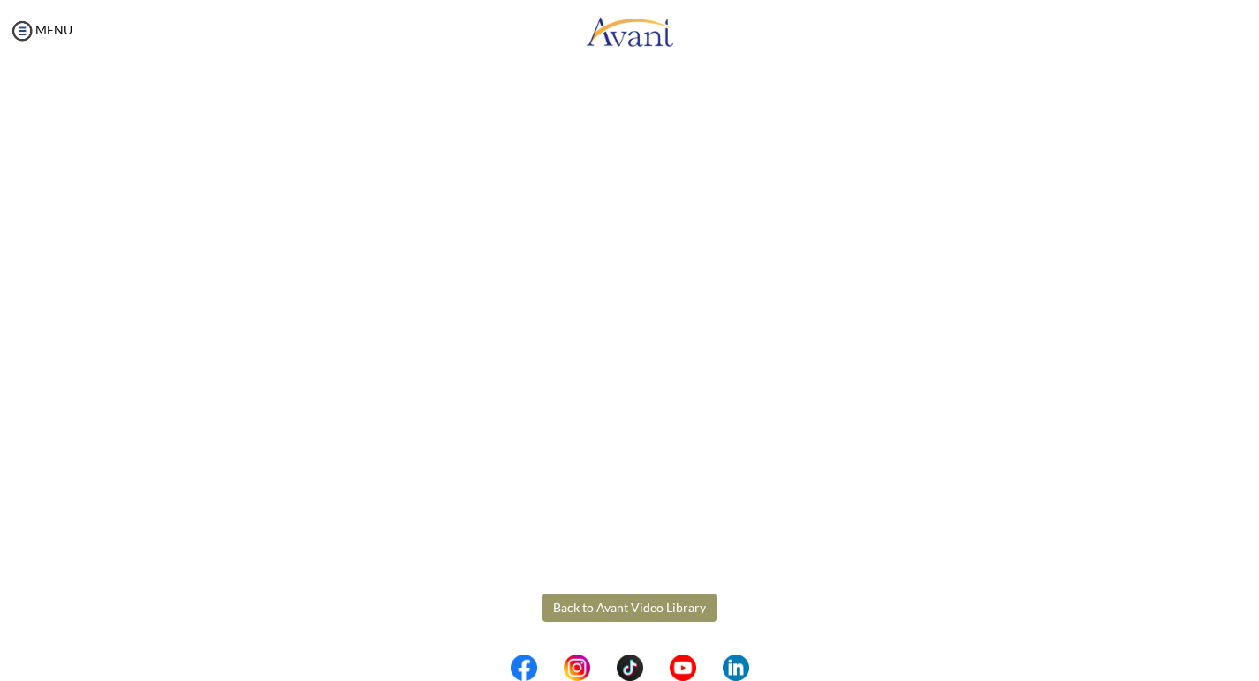
click at [634, 610] on button "Back to Avant Video Library" at bounding box center [629, 607] width 174 height 28
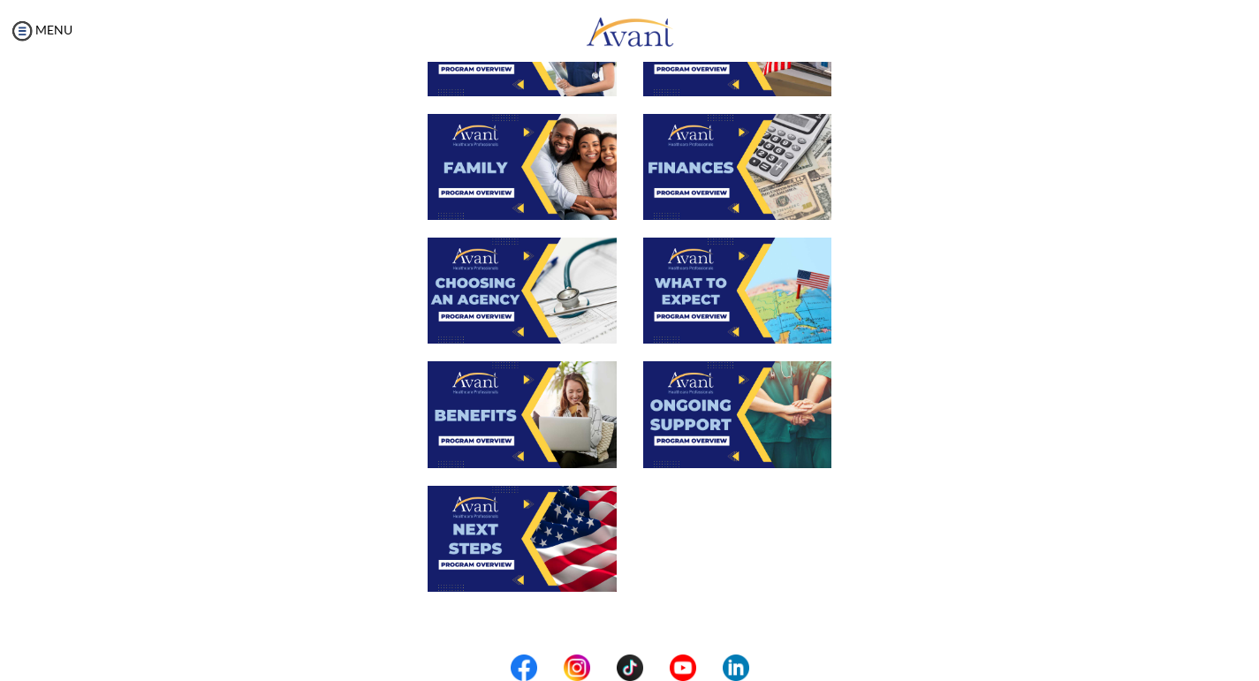
scroll to position [422, 0]
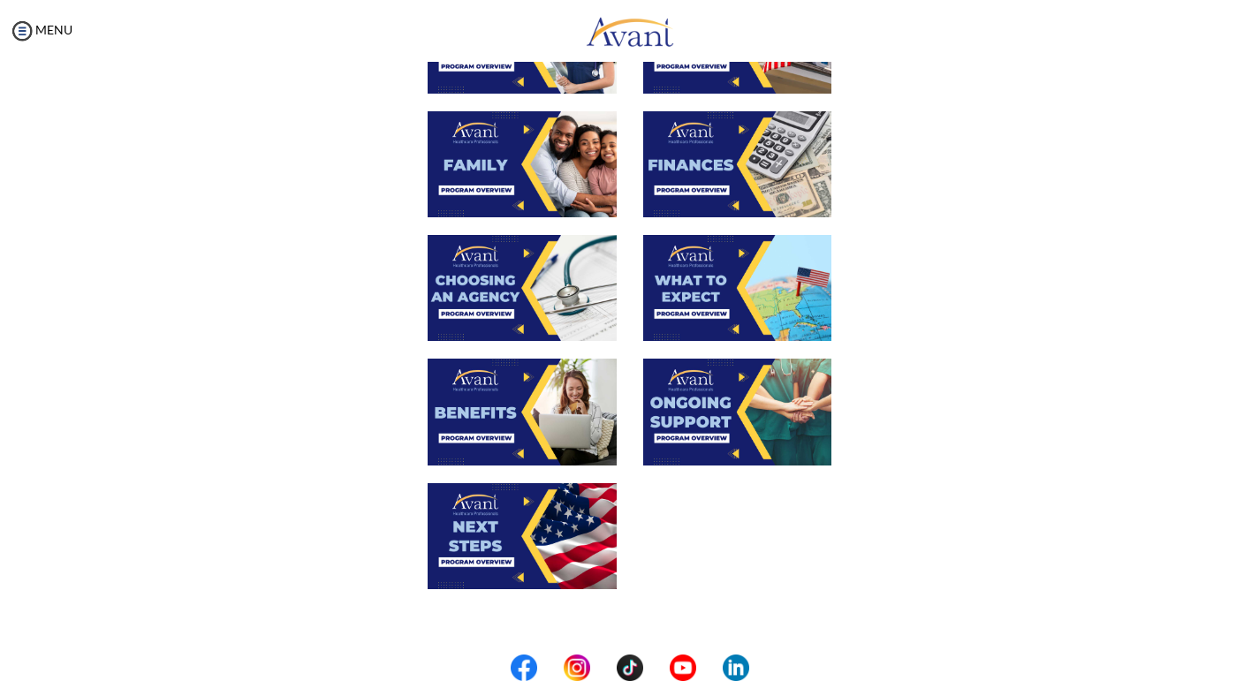
click at [533, 529] on img at bounding box center [521, 536] width 189 height 106
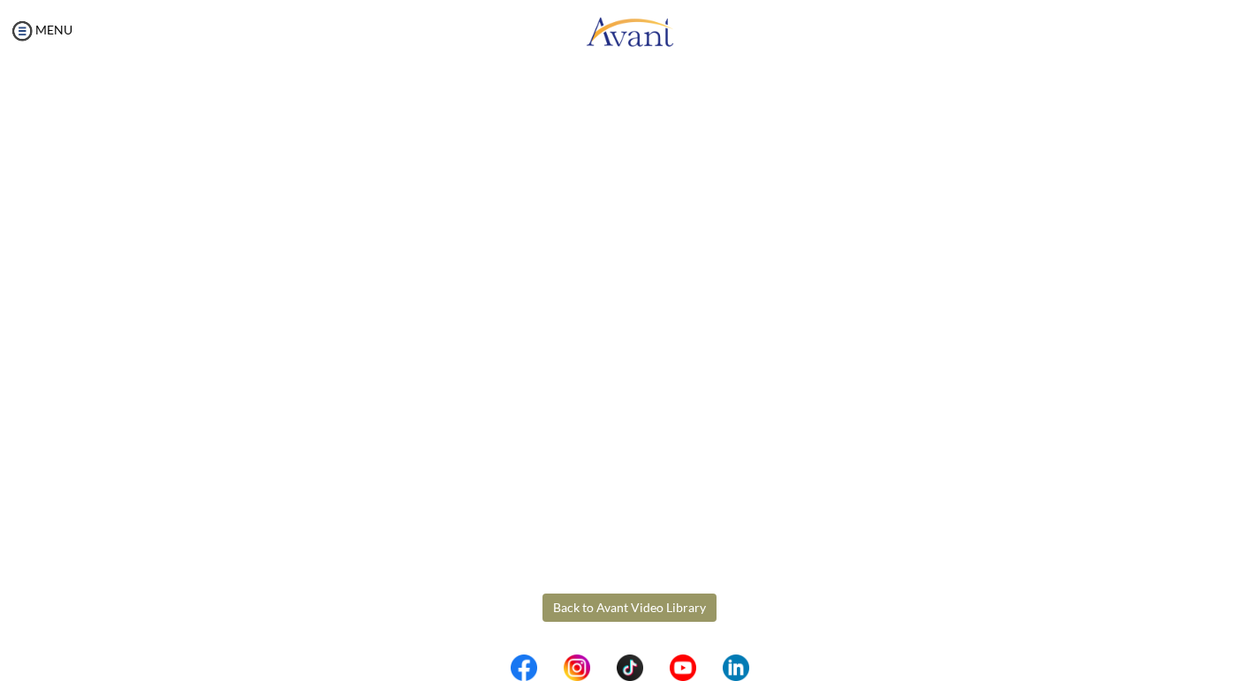
scroll to position [376, 0]
click at [639, 609] on body "Maintenance break. Please come back in 2 hours. MENU My Status What is the next…" at bounding box center [629, 340] width 1259 height 681
click at [642, 602] on button "Back to Avant Video Library" at bounding box center [629, 607] width 174 height 28
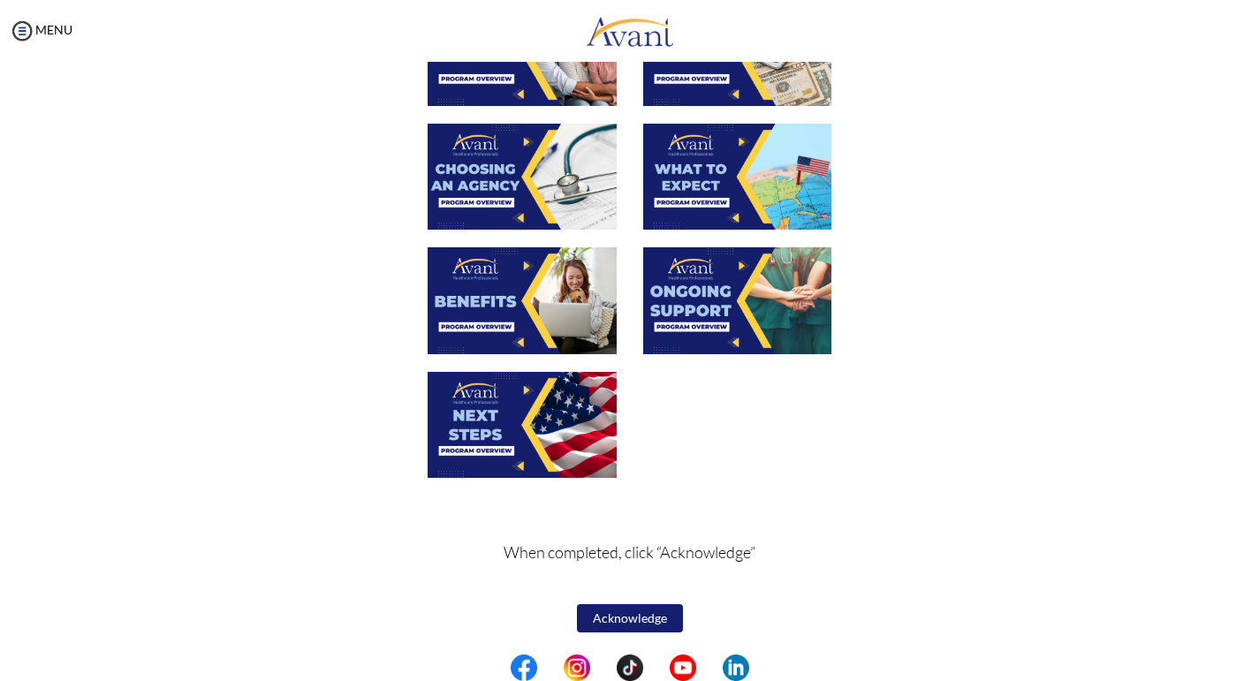
scroll to position [533, 0]
